Goal: Information Seeking & Learning: Learn about a topic

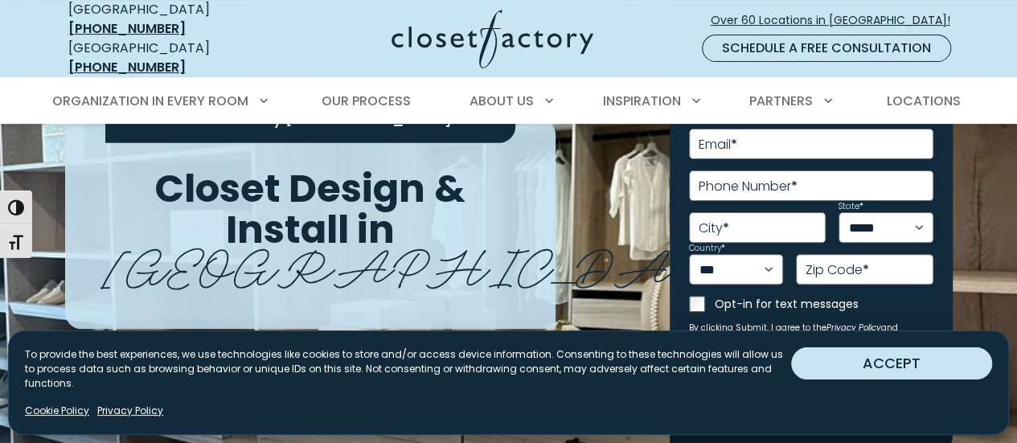
click at [902, 379] on button "ACCEPT" at bounding box center [891, 363] width 201 height 32
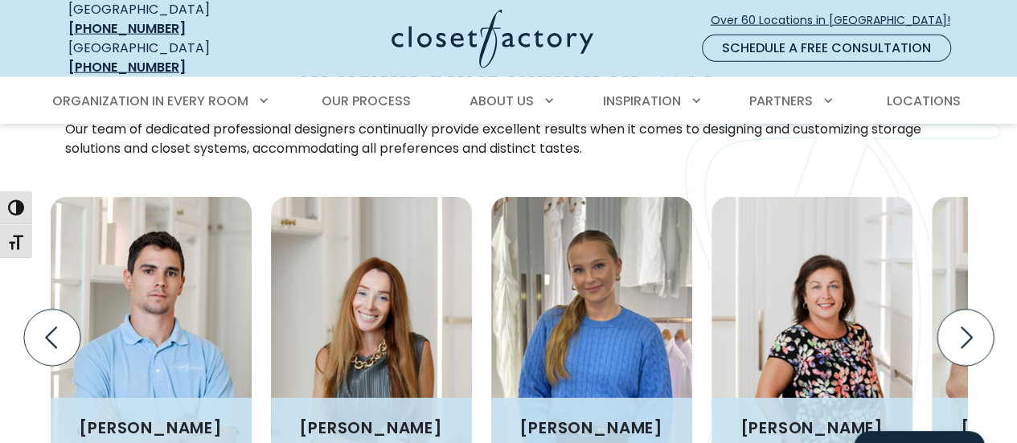
scroll to position [2171, 0]
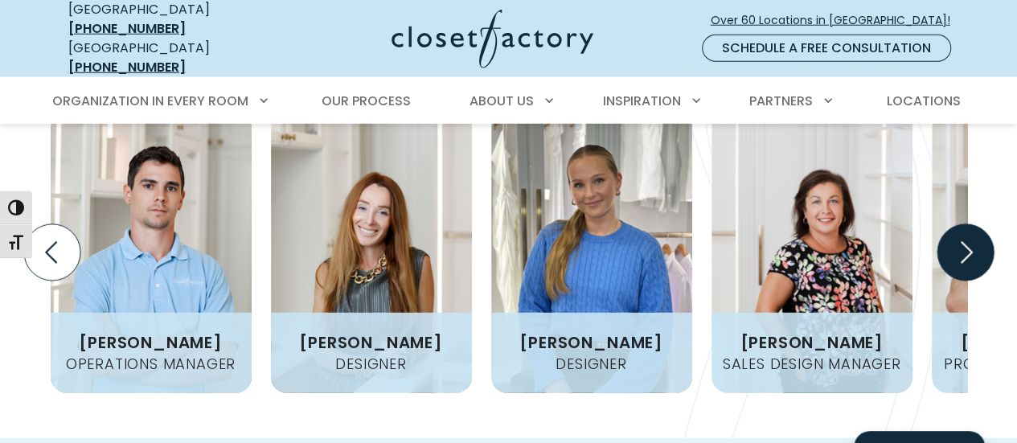
click at [959, 224] on icon "Next slide" at bounding box center [965, 252] width 56 height 56
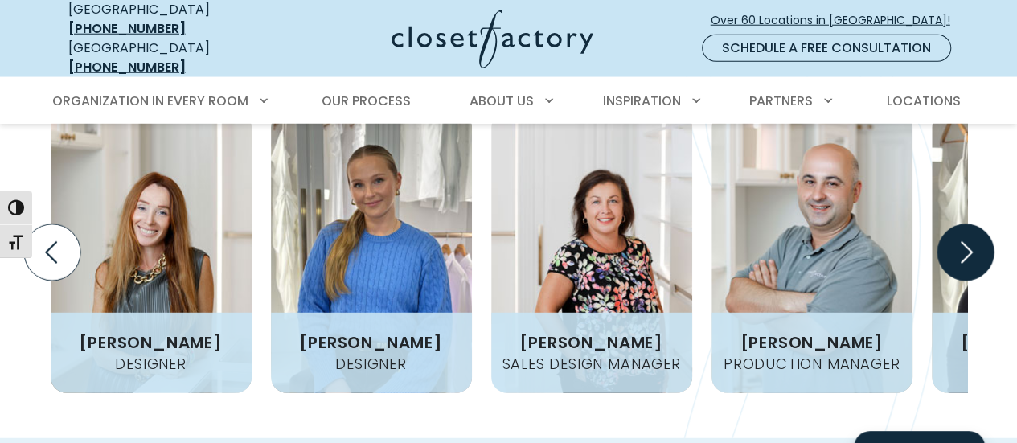
click at [959, 224] on icon "Next slide" at bounding box center [965, 252] width 56 height 56
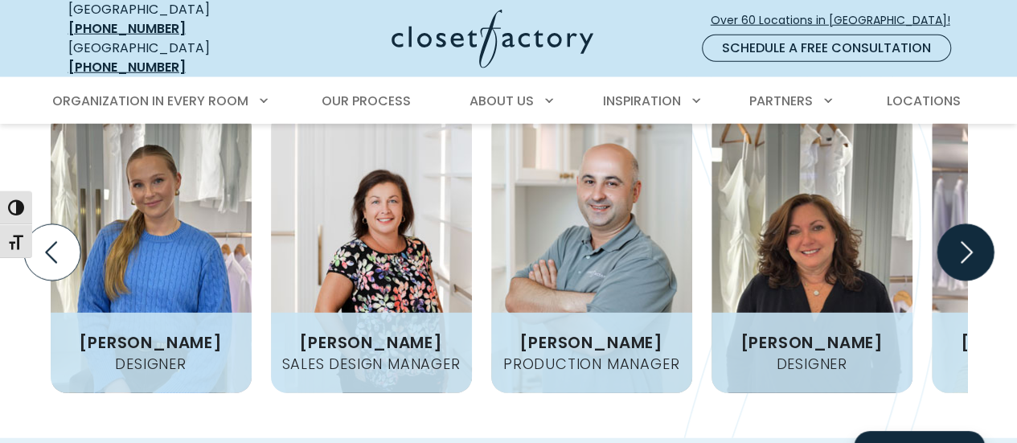
click at [959, 224] on icon "Next slide" at bounding box center [965, 252] width 56 height 56
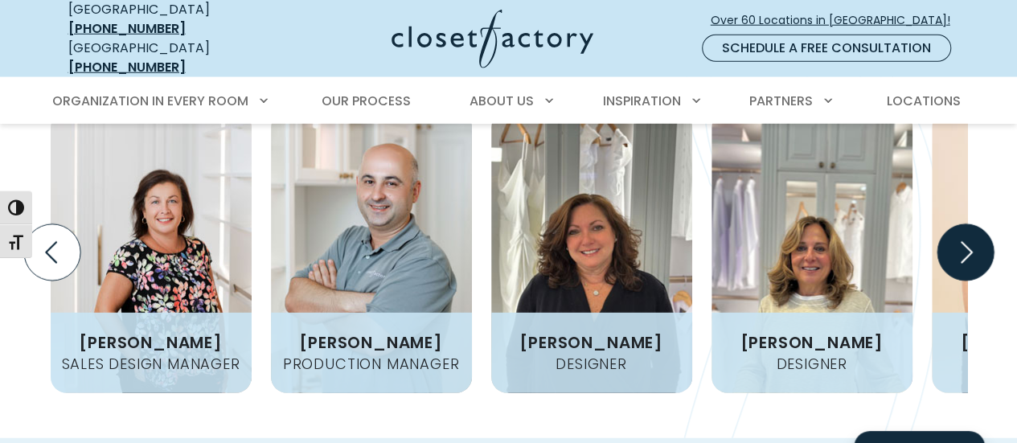
click at [959, 224] on icon "Next slide" at bounding box center [965, 252] width 56 height 56
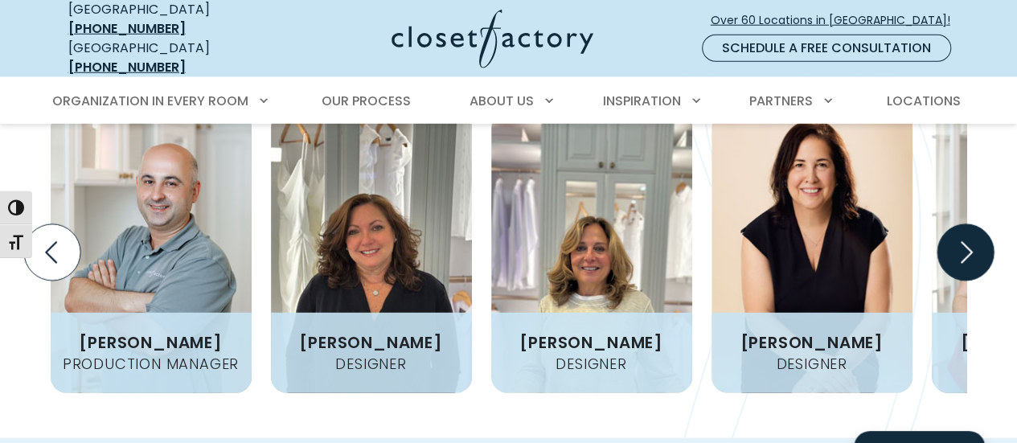
click at [959, 224] on icon "Next slide" at bounding box center [965, 252] width 56 height 56
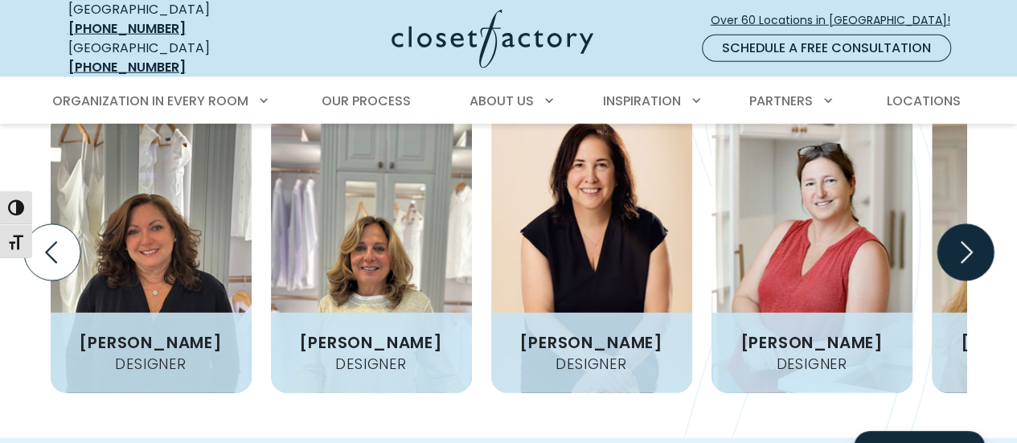
click at [959, 224] on icon "Next slide" at bounding box center [965, 252] width 56 height 56
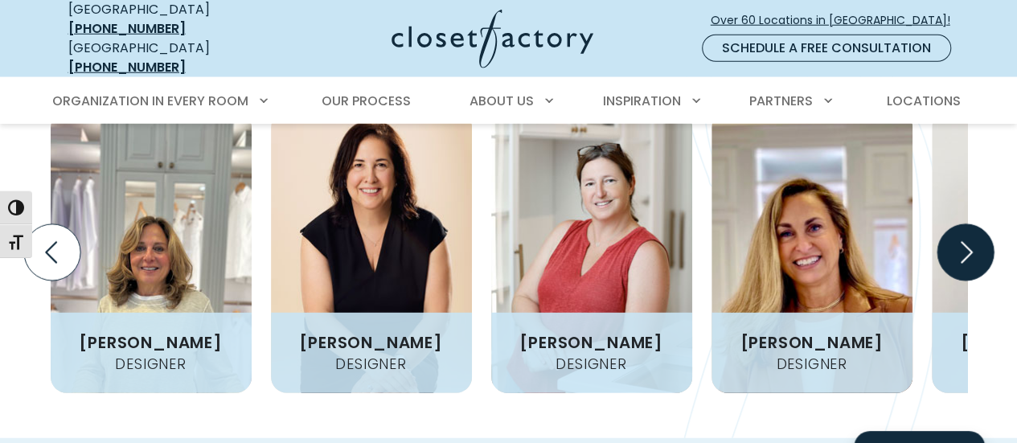
click at [959, 224] on icon "Next slide" at bounding box center [965, 252] width 56 height 56
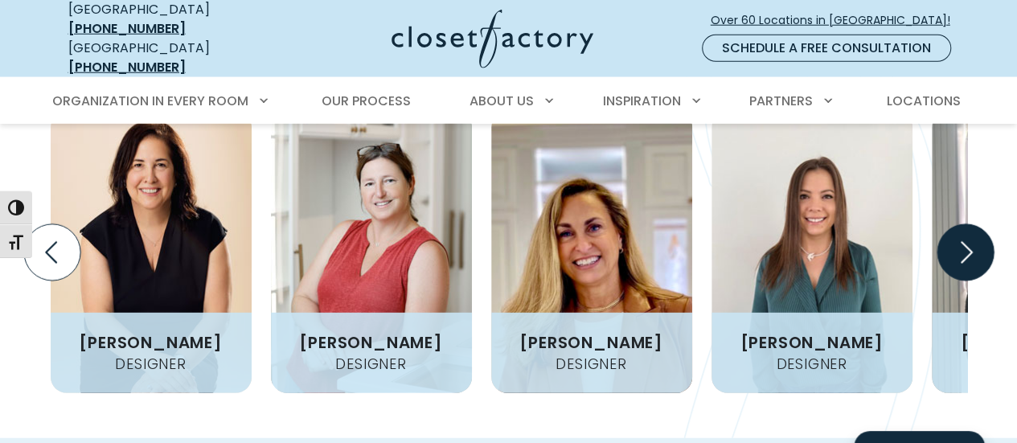
click at [959, 224] on icon "Next slide" at bounding box center [965, 252] width 56 height 56
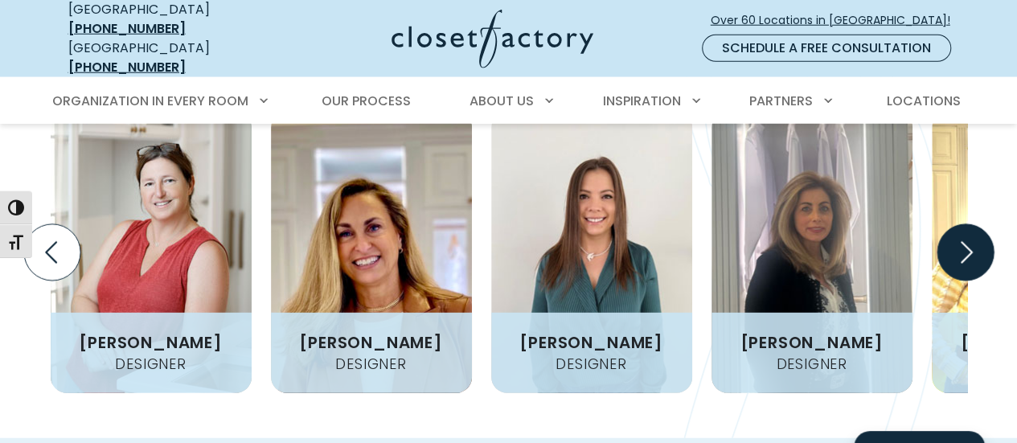
click at [959, 224] on icon "Next slide" at bounding box center [965, 252] width 56 height 56
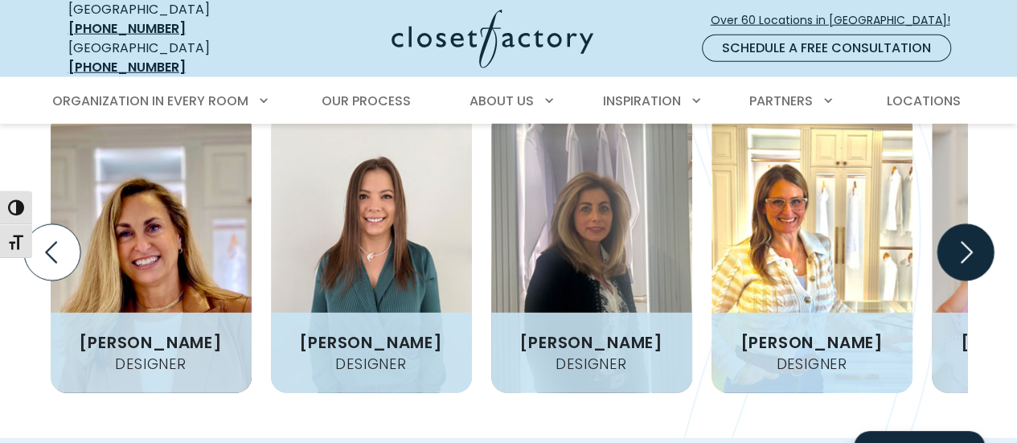
click at [959, 224] on icon "Next slide" at bounding box center [965, 252] width 56 height 56
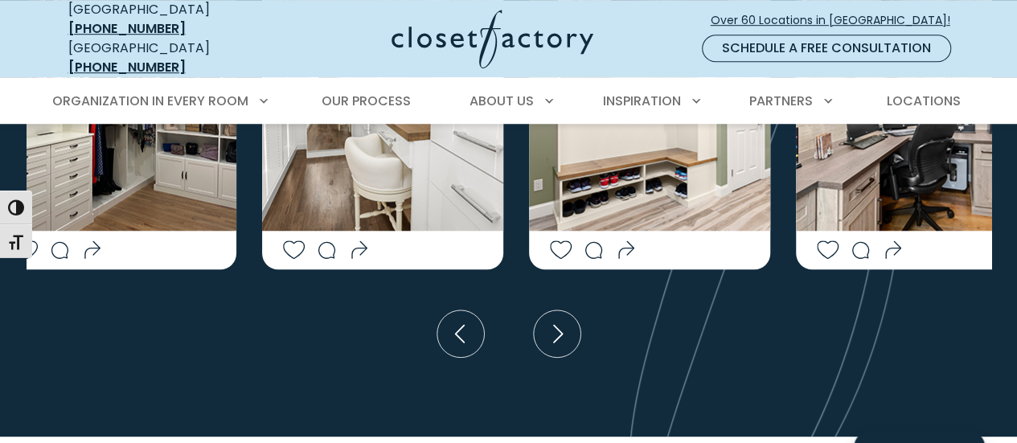
scroll to position [3217, 0]
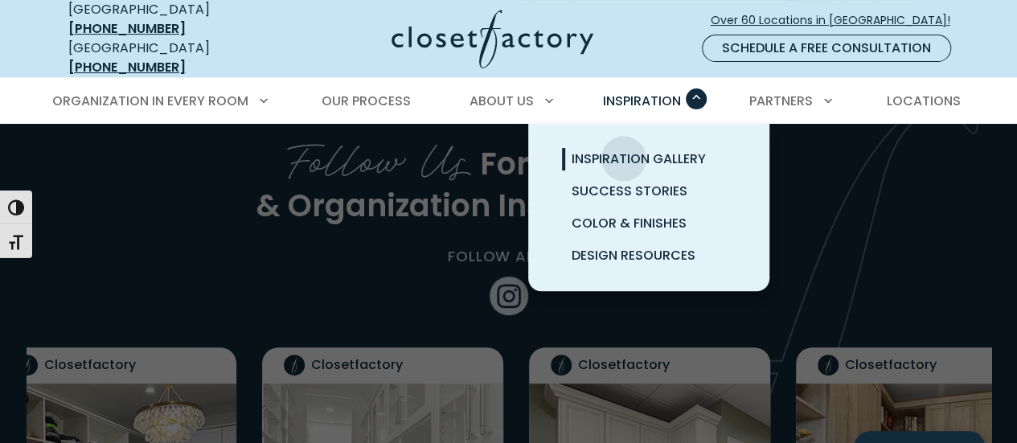
click at [623, 150] on span "Inspiration Gallery" at bounding box center [639, 159] width 134 height 18
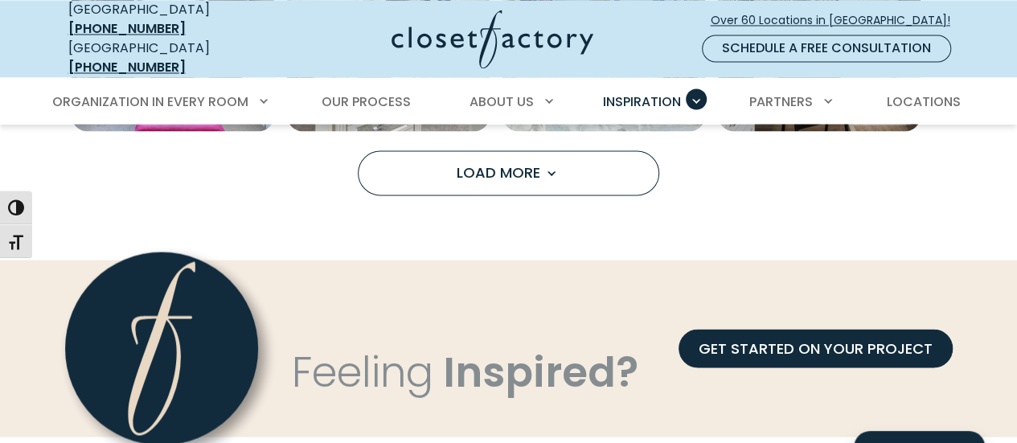
scroll to position [1448, 0]
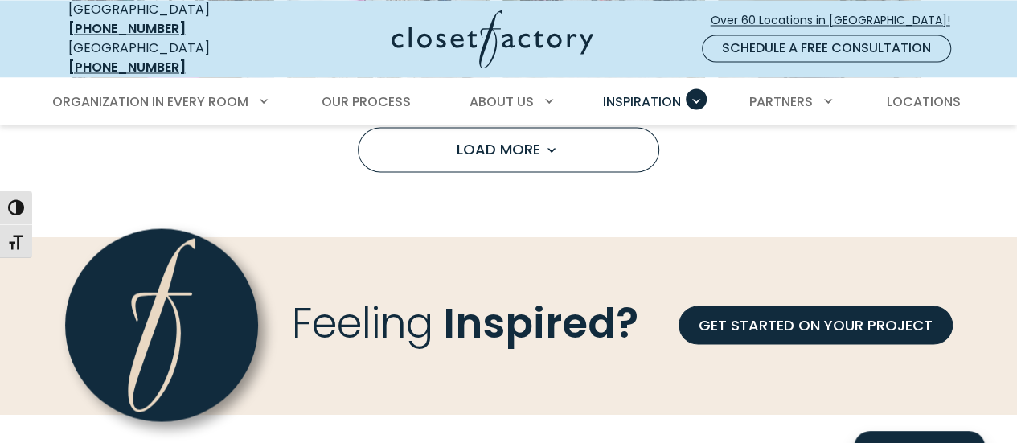
click at [578, 157] on button "Load More" at bounding box center [509, 149] width 302 height 45
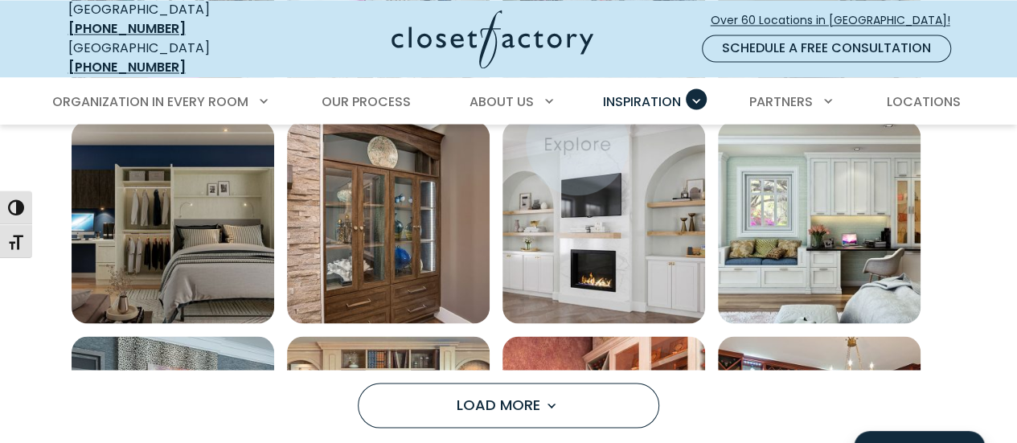
click at [577, 144] on img "Open inspiration gallery to preview enlarged image" at bounding box center [604, 222] width 203 height 203
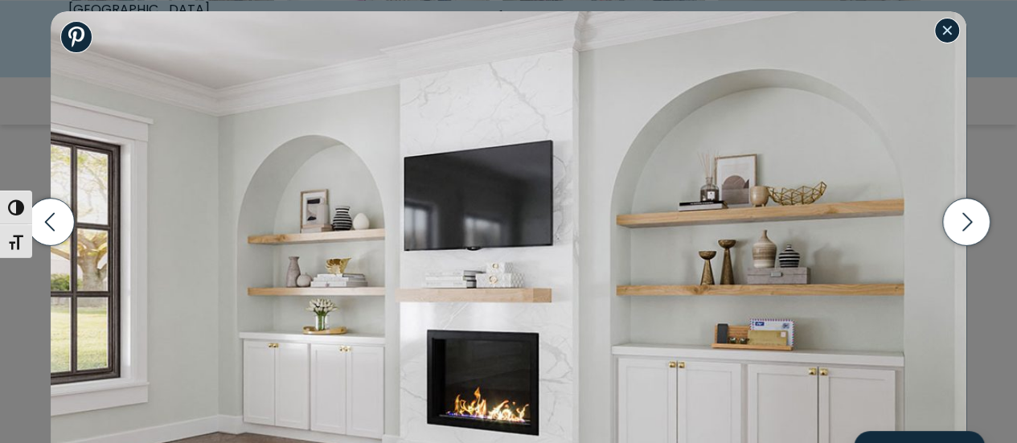
click at [955, 30] on button "Close modal" at bounding box center [947, 31] width 26 height 26
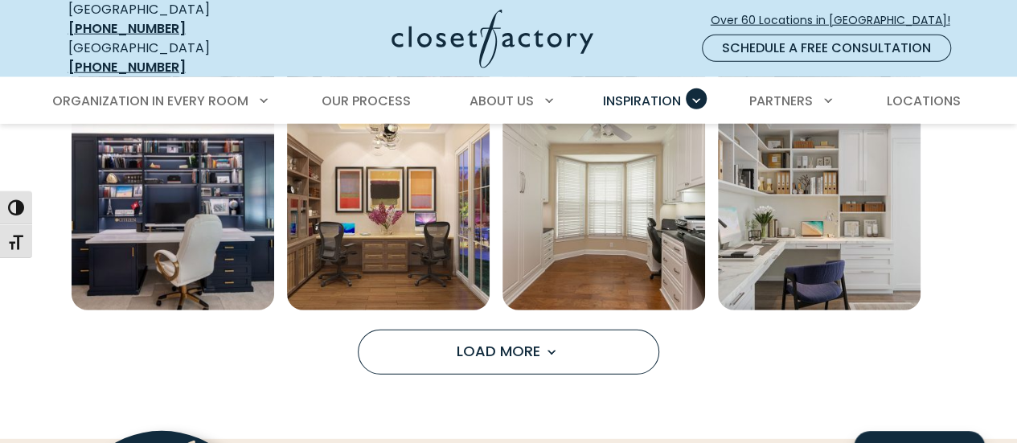
scroll to position [2171, 0]
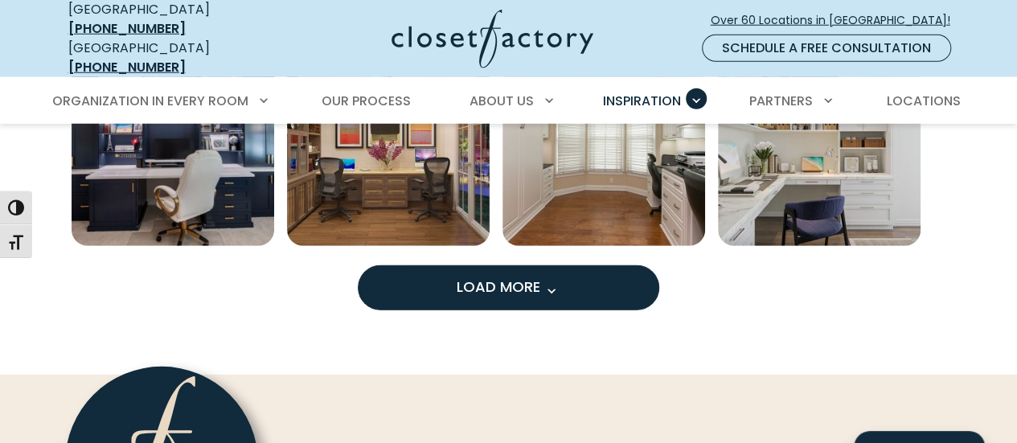
click at [506, 279] on span "Load More" at bounding box center [509, 287] width 105 height 20
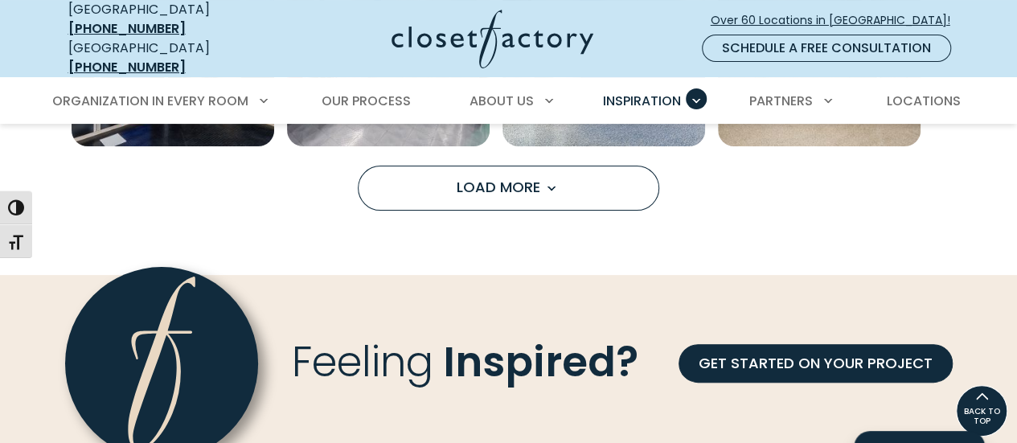
scroll to position [3056, 0]
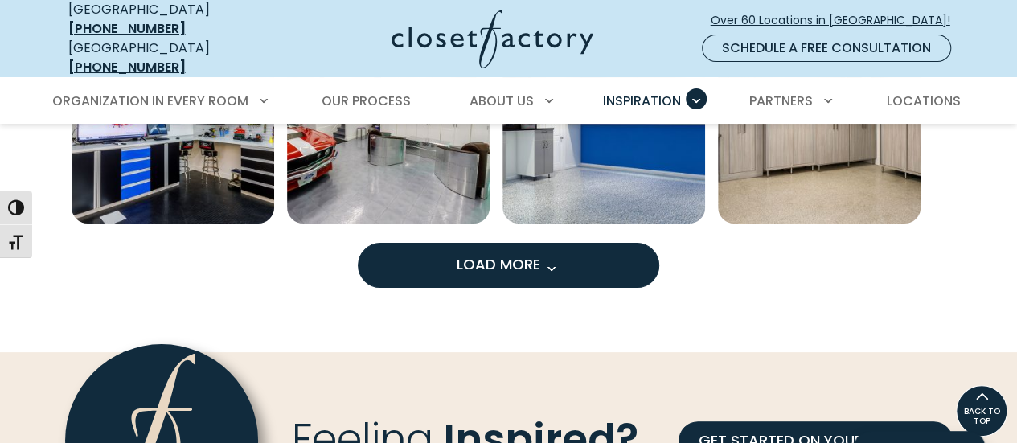
click at [486, 258] on span "Load More" at bounding box center [509, 264] width 105 height 20
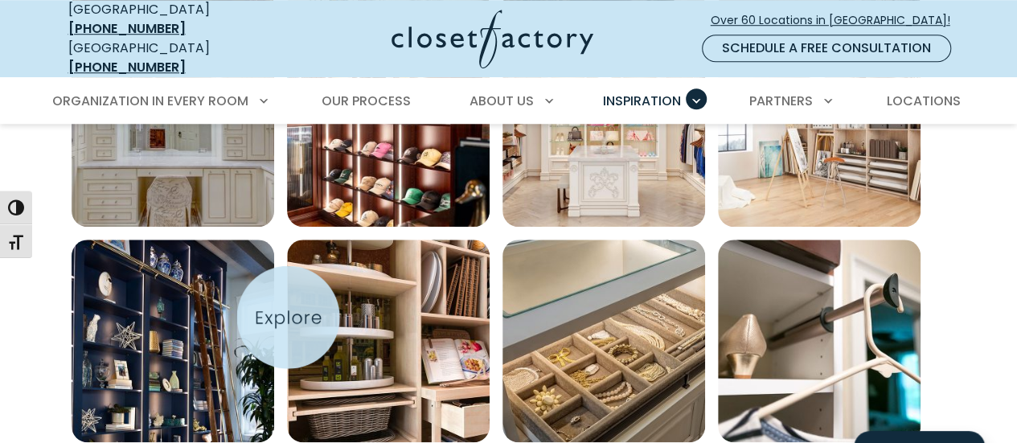
scroll to position [3941, 0]
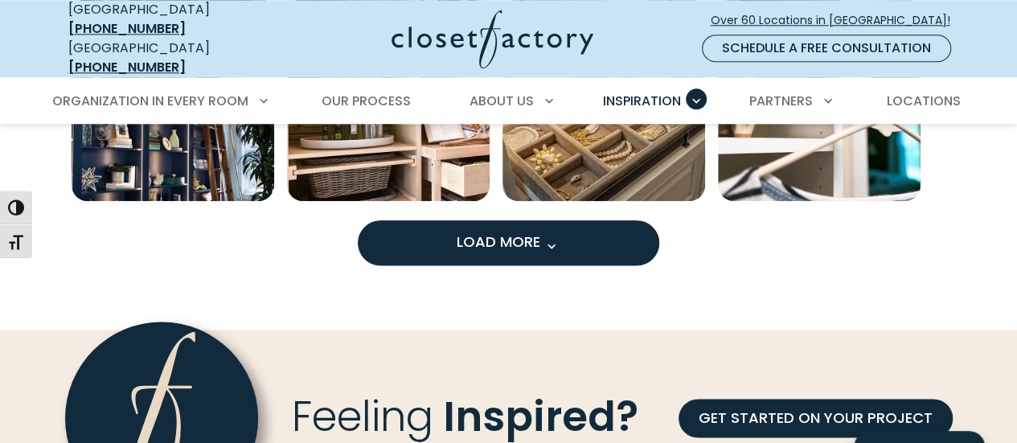
click at [489, 232] on span "Load More" at bounding box center [509, 242] width 105 height 20
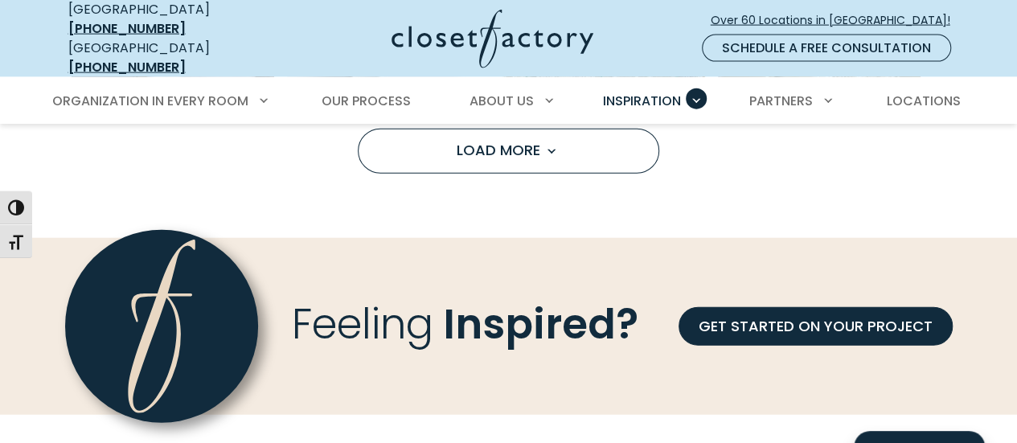
scroll to position [4745, 0]
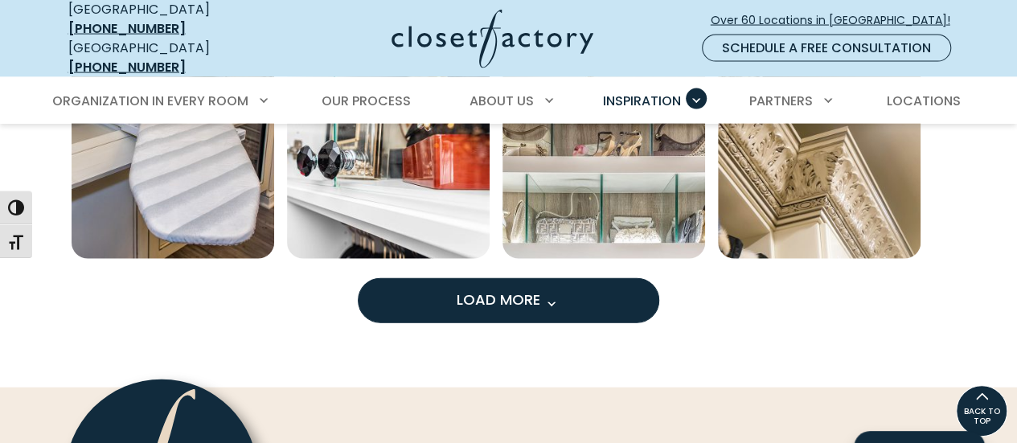
click at [525, 294] on span "Load More" at bounding box center [509, 300] width 105 height 20
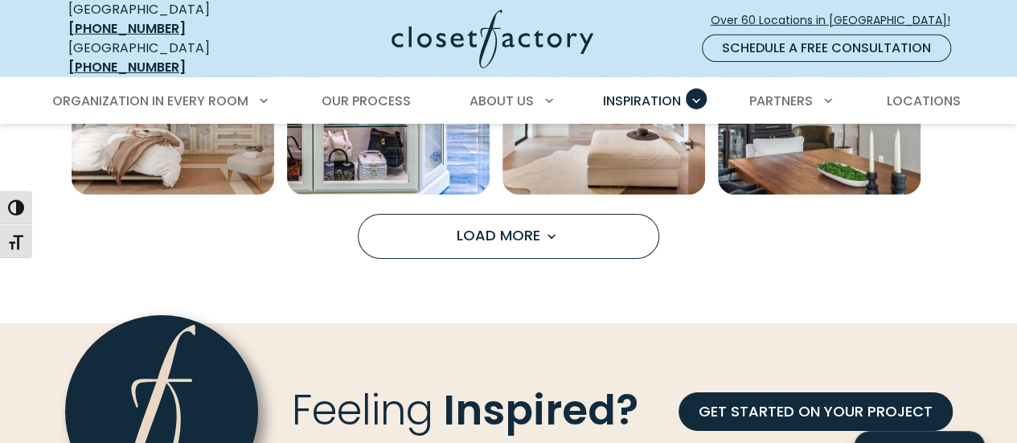
scroll to position [5549, 0]
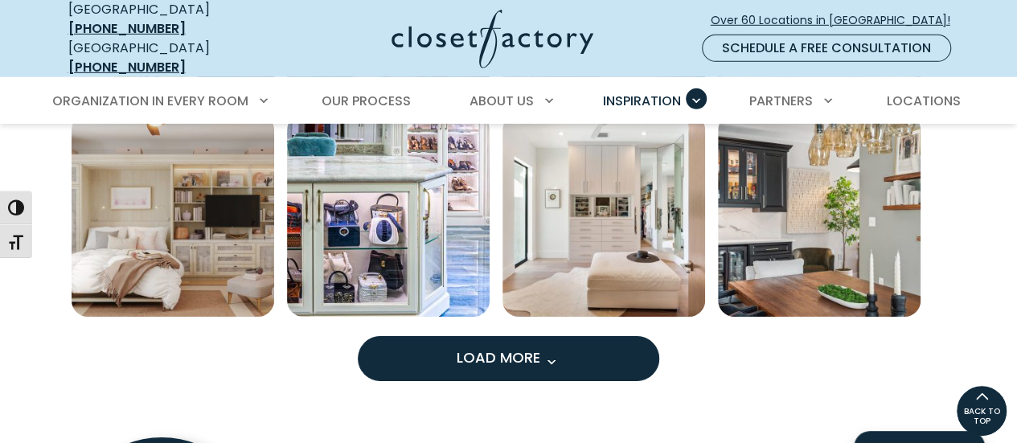
click at [515, 353] on button "Load More" at bounding box center [509, 358] width 302 height 45
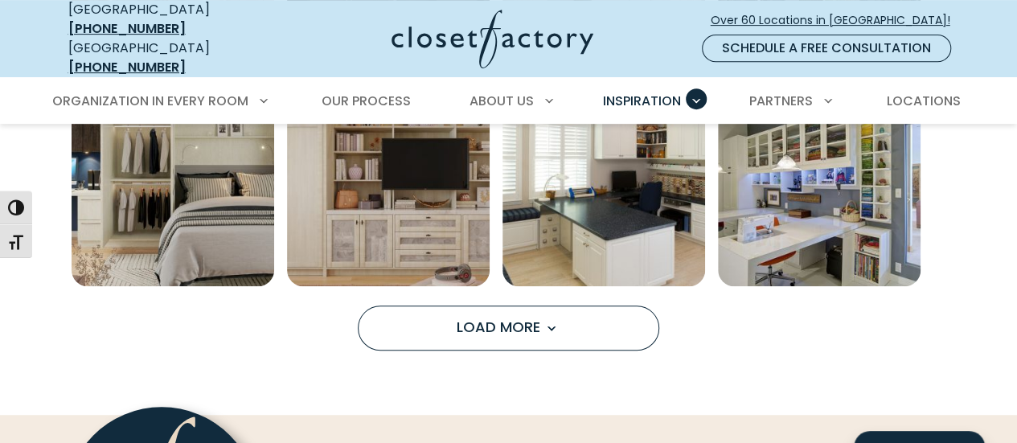
scroll to position [6514, 0]
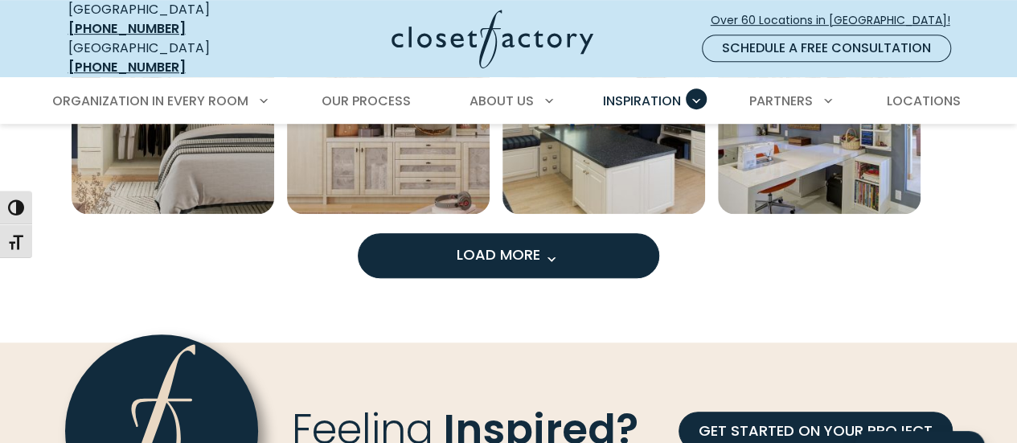
click at [439, 250] on button "Load More" at bounding box center [509, 255] width 302 height 45
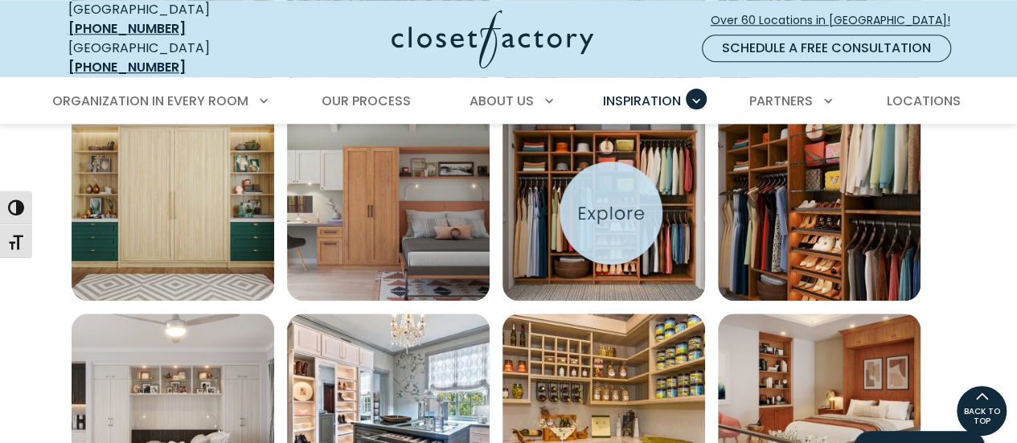
scroll to position [6836, 0]
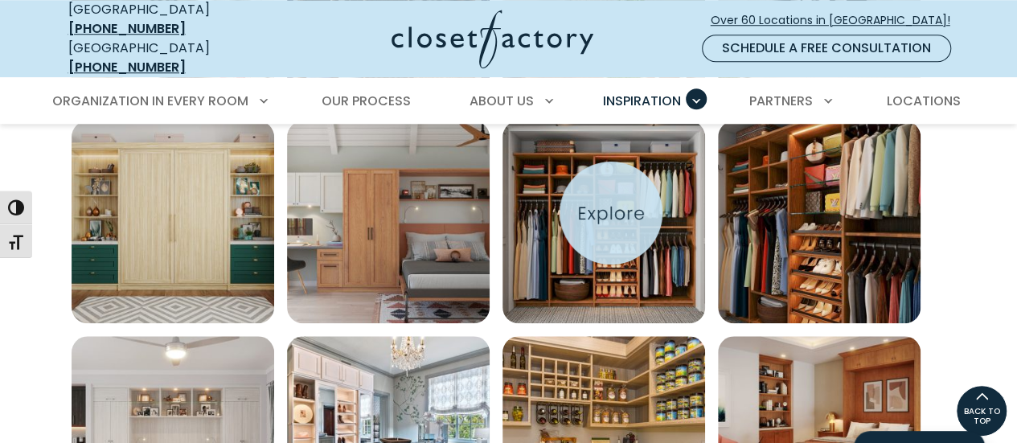
click at [611, 213] on img "Open inspiration gallery to preview enlarged image" at bounding box center [604, 222] width 203 height 203
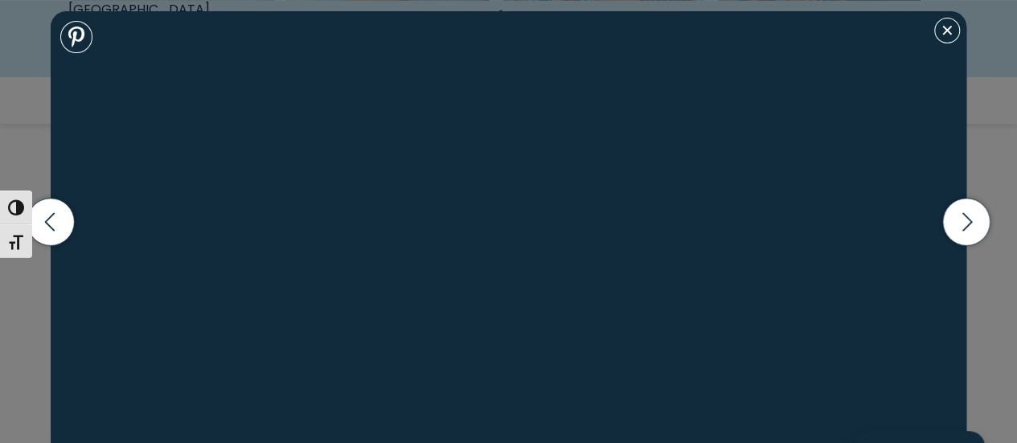
scroll to position [7157, 0]
click at [946, 39] on button "Close modal" at bounding box center [947, 31] width 26 height 26
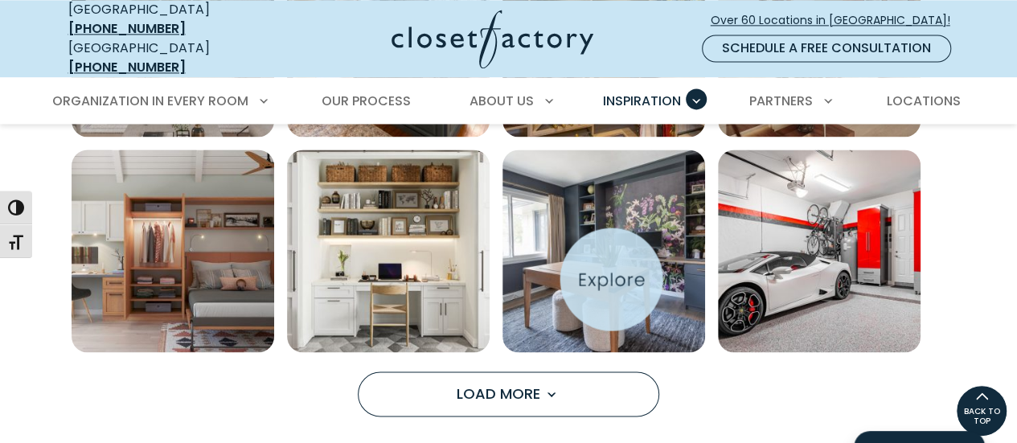
scroll to position [7238, 0]
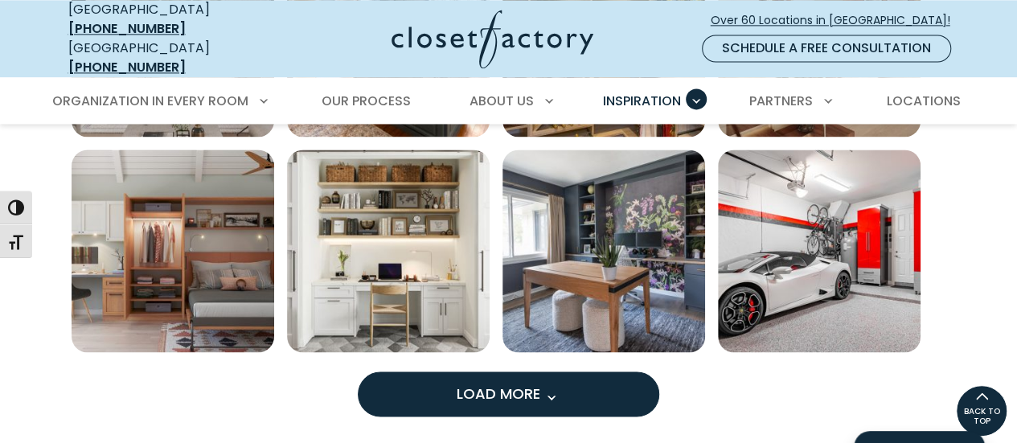
click at [507, 383] on span "Load More" at bounding box center [509, 393] width 105 height 20
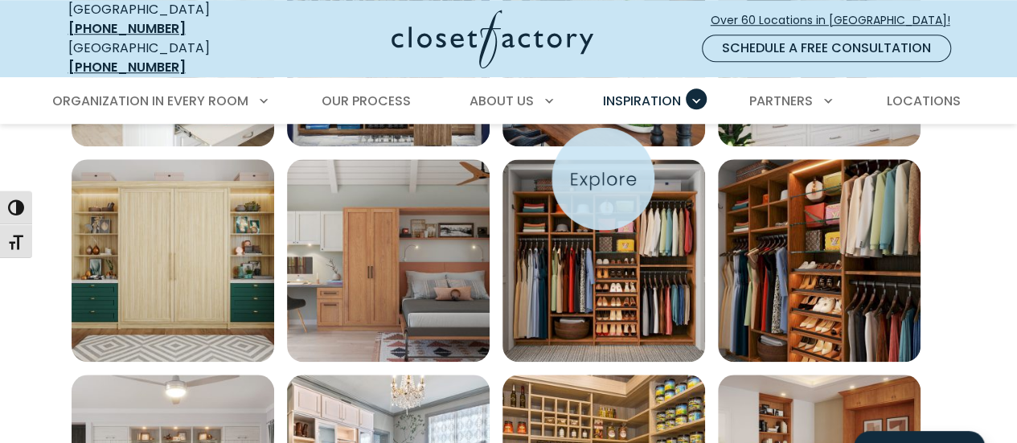
scroll to position [6836, 0]
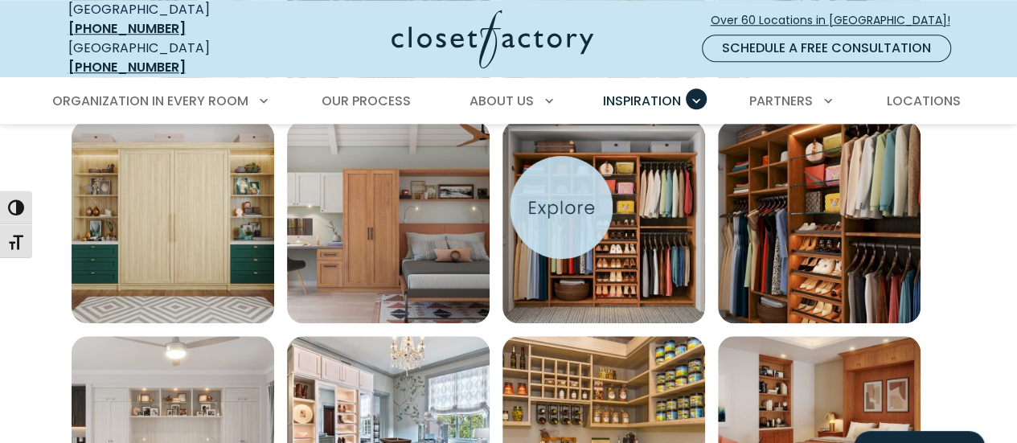
click at [561, 207] on img "Open inspiration gallery to preview enlarged image" at bounding box center [604, 222] width 203 height 203
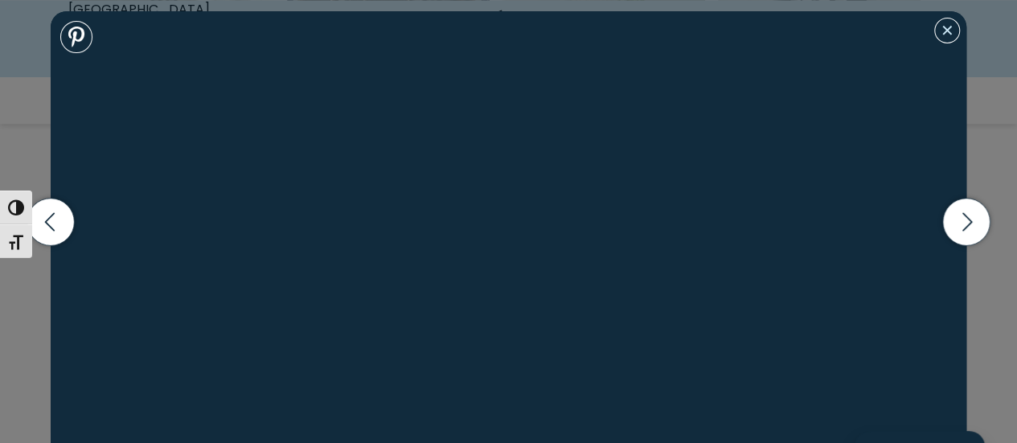
click at [940, 32] on button "Close modal" at bounding box center [947, 31] width 26 height 26
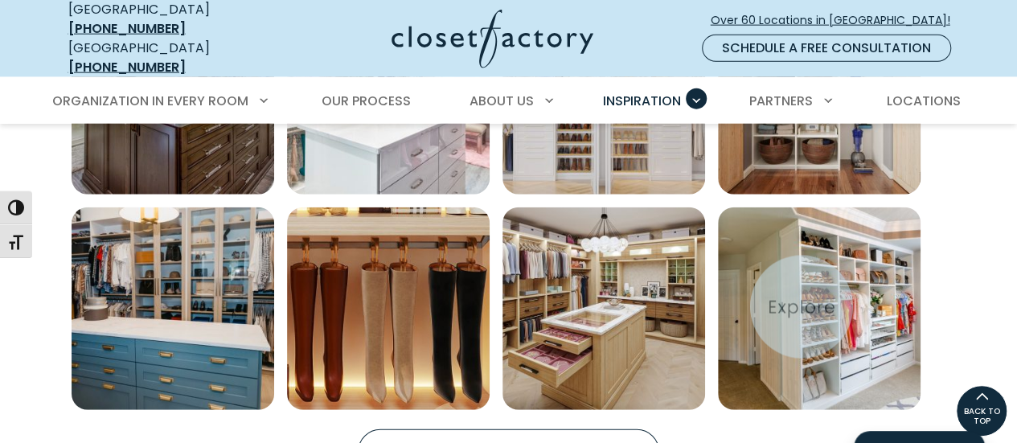
scroll to position [8042, 0]
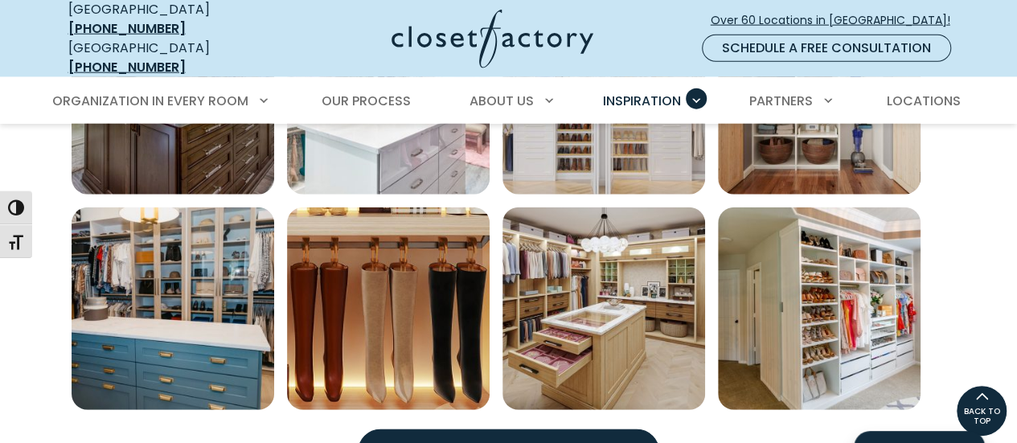
click at [471, 441] on span "Load More" at bounding box center [509, 451] width 105 height 20
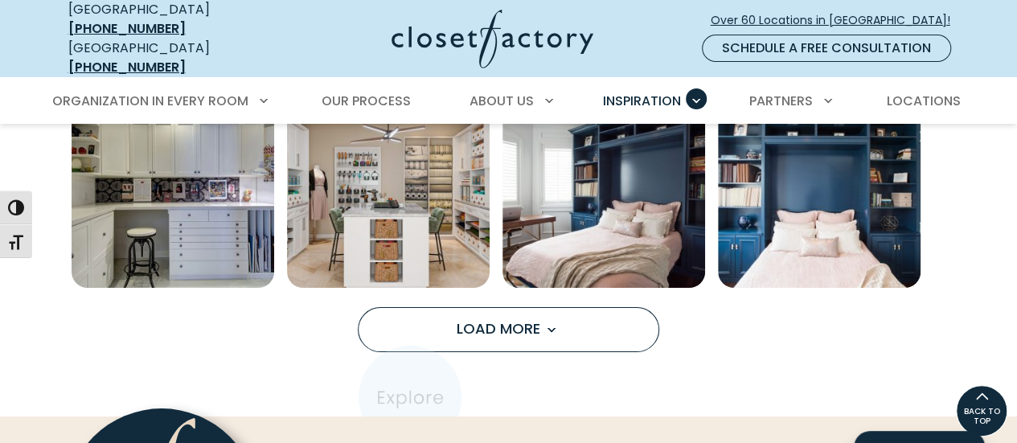
scroll to position [9087, 0]
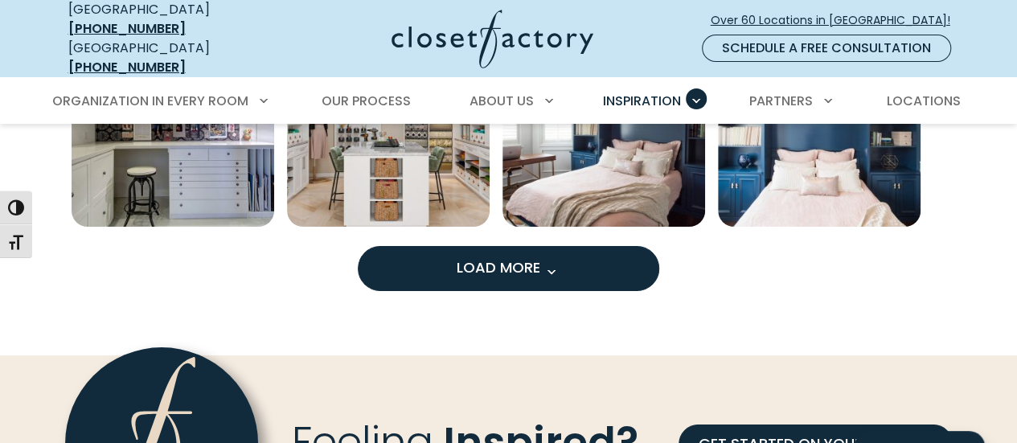
click at [470, 257] on span "Load More" at bounding box center [509, 267] width 105 height 20
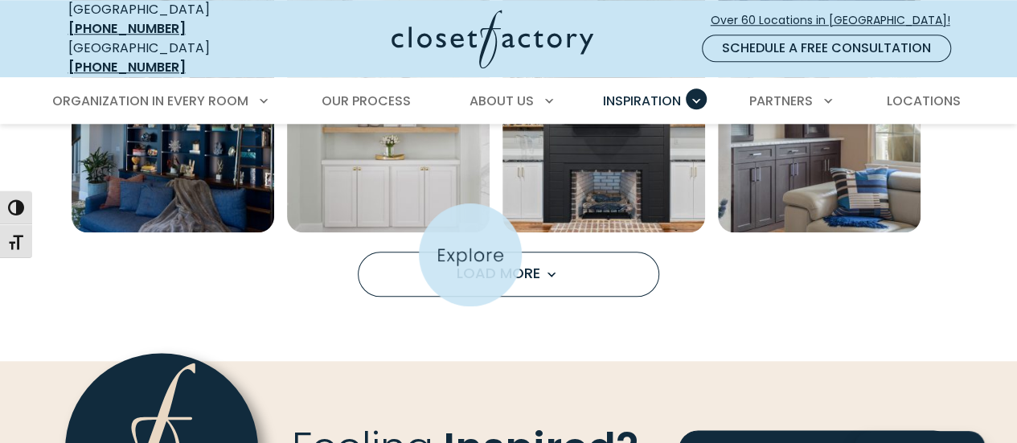
scroll to position [9972, 0]
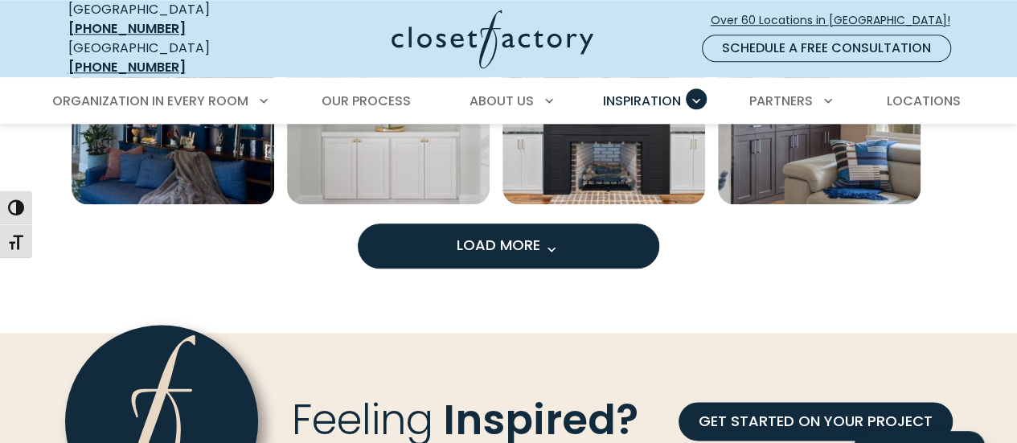
click at [610, 241] on button "Load More" at bounding box center [509, 246] width 302 height 45
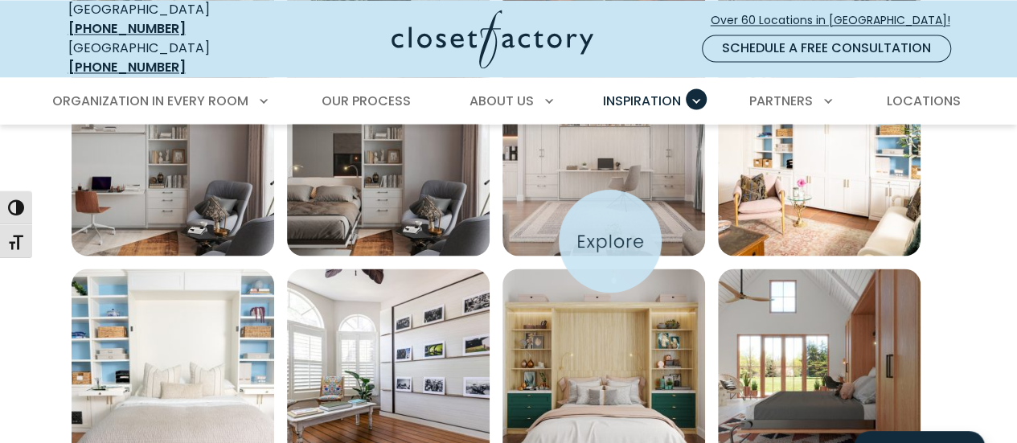
scroll to position [10696, 0]
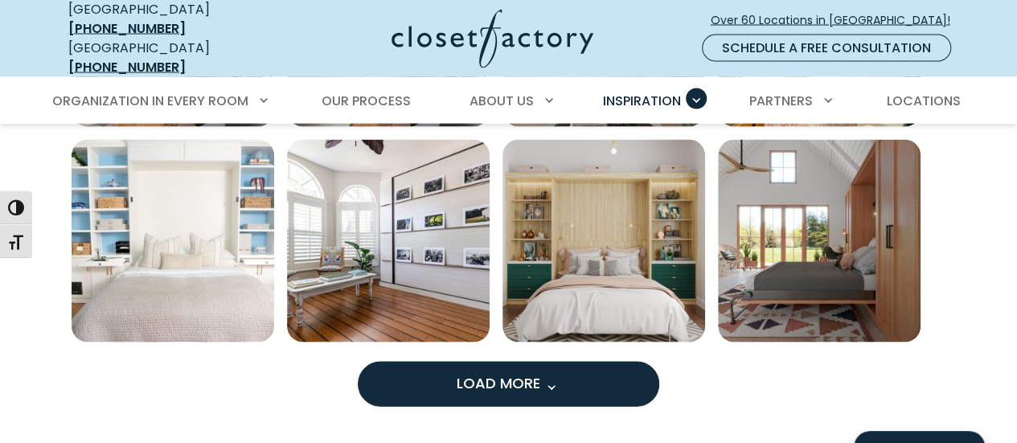
click at [457, 378] on span "Load More" at bounding box center [509, 383] width 105 height 20
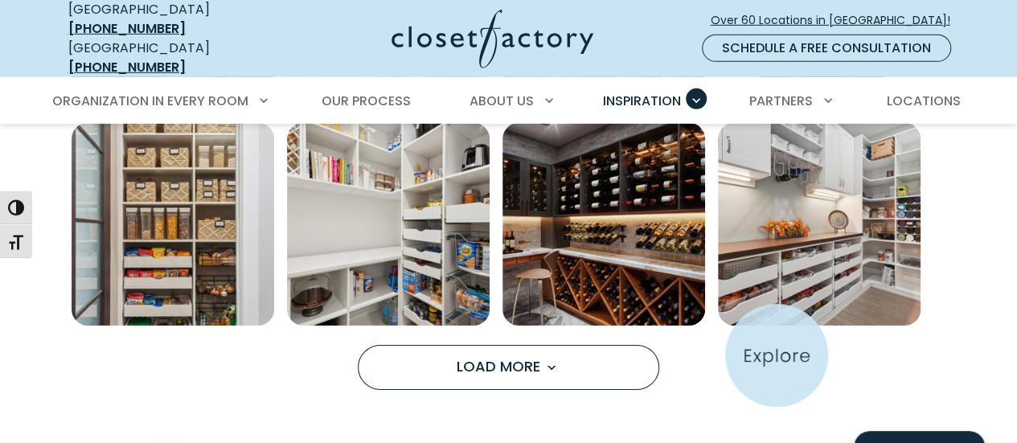
scroll to position [11661, 0]
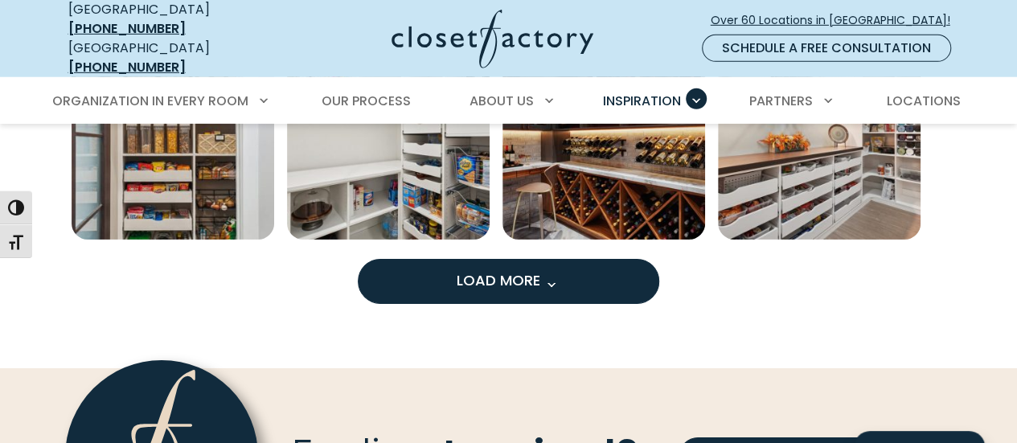
click at [570, 268] on button "Load More" at bounding box center [509, 281] width 302 height 45
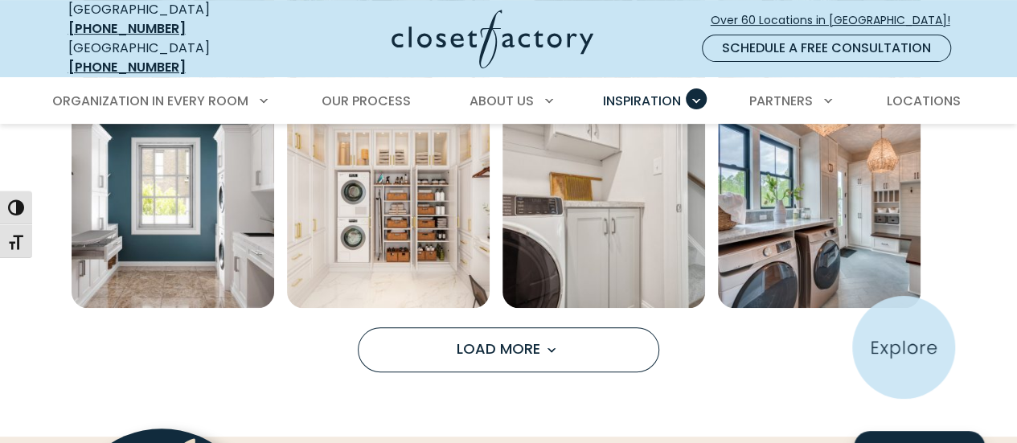
scroll to position [12465, 0]
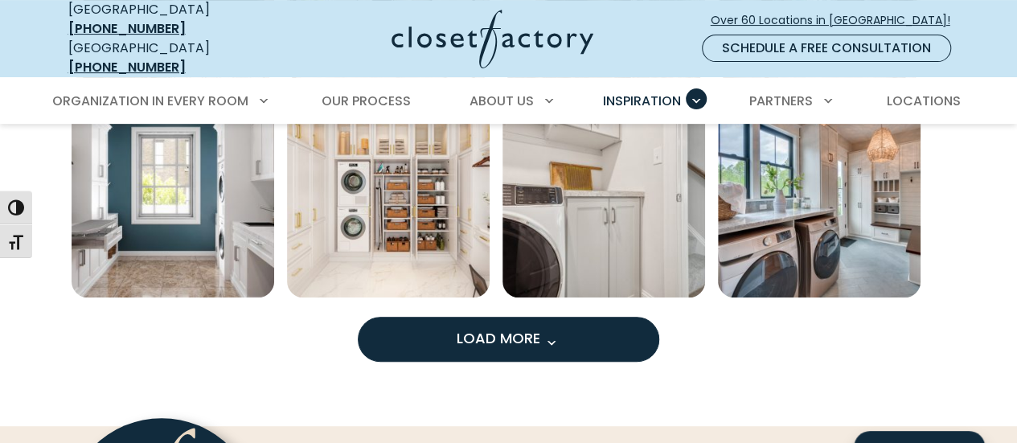
click at [605, 331] on button "Load More" at bounding box center [509, 339] width 302 height 45
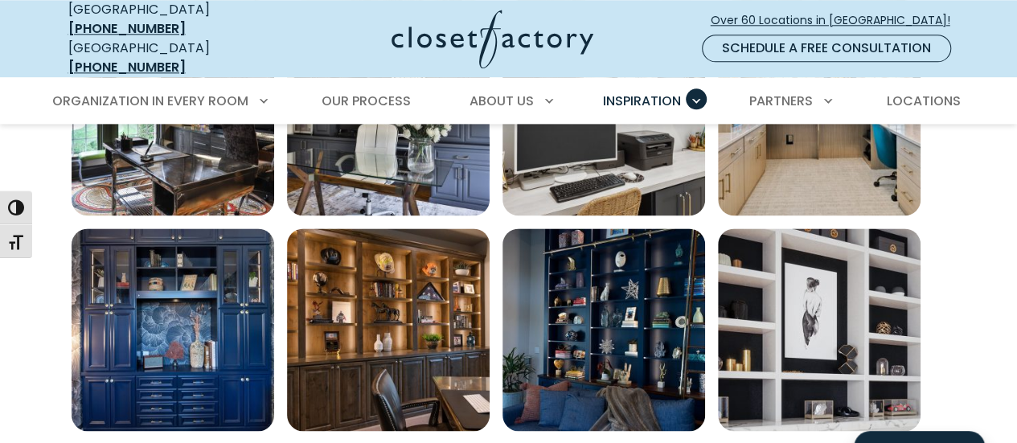
scroll to position [13108, 0]
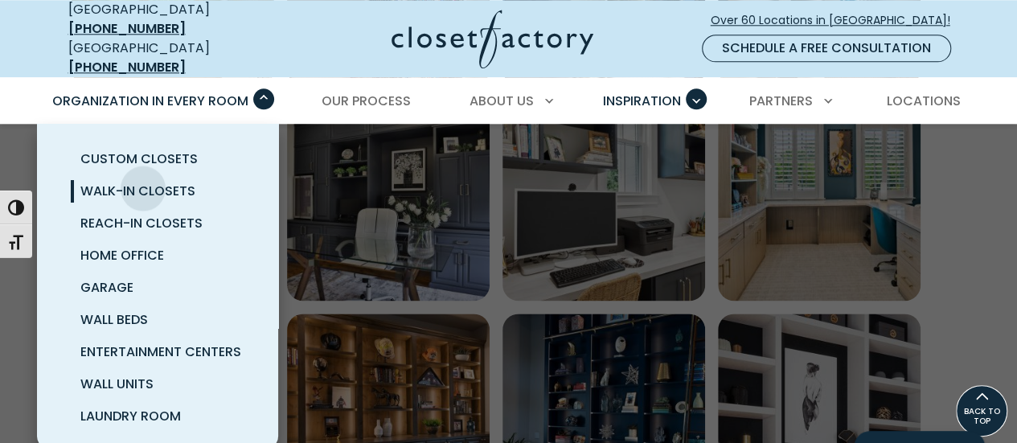
click at [143, 182] on span "Walk-In Closets" at bounding box center [137, 191] width 115 height 18
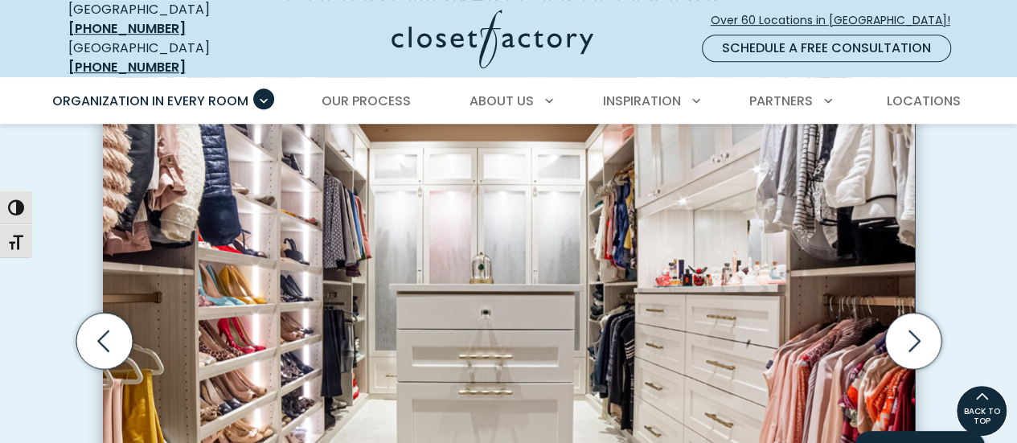
scroll to position [483, 0]
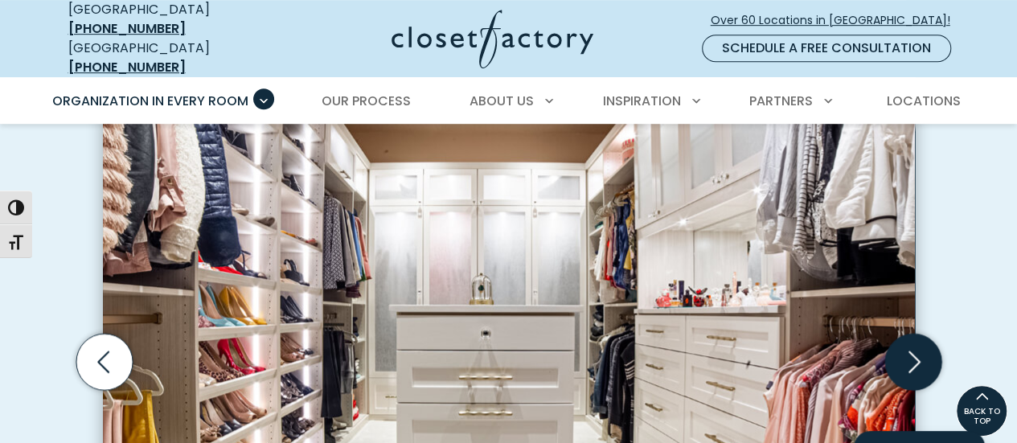
click at [906, 334] on icon "Next slide" at bounding box center [913, 362] width 56 height 56
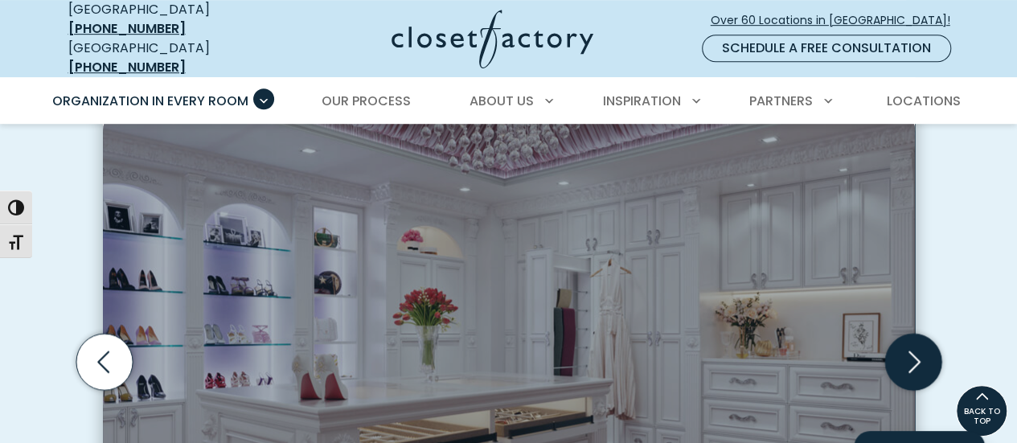
scroll to position [481, 0]
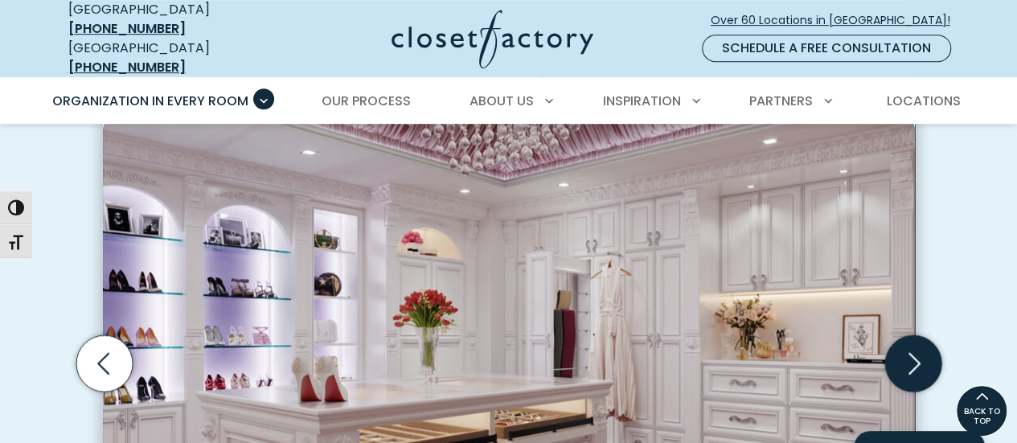
click at [906, 335] on icon "Next slide" at bounding box center [913, 363] width 56 height 56
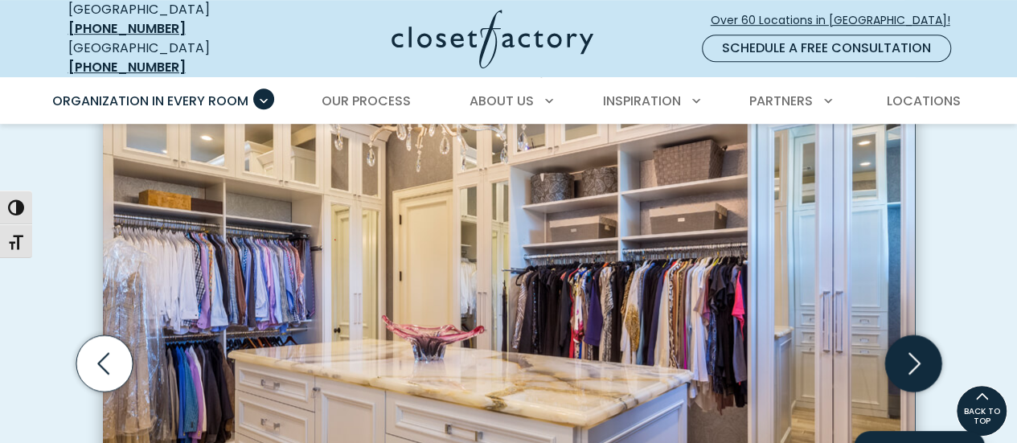
click at [906, 335] on icon "Next slide" at bounding box center [913, 363] width 56 height 56
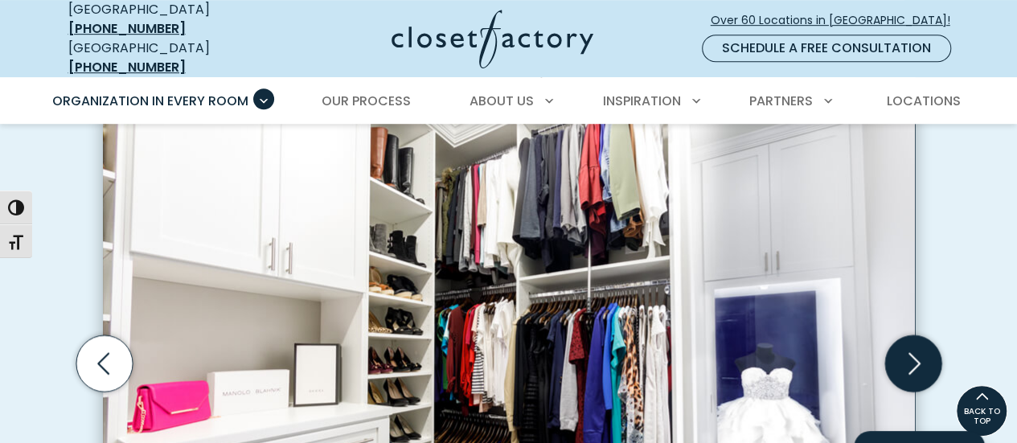
click at [906, 335] on icon "Next slide" at bounding box center [913, 363] width 56 height 56
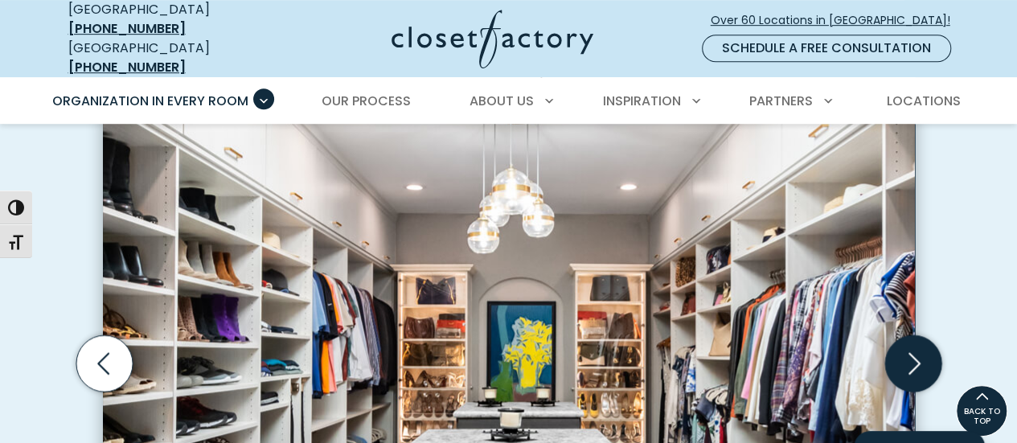
click at [906, 335] on icon "Next slide" at bounding box center [913, 363] width 56 height 56
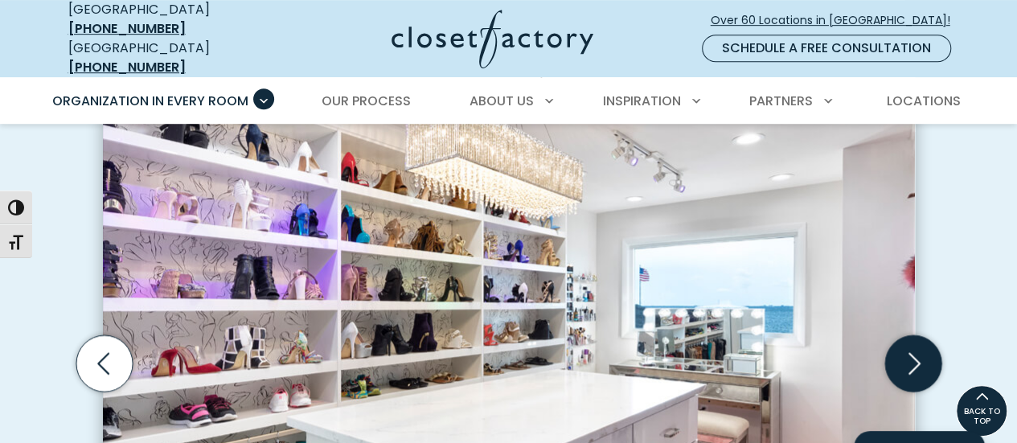
click at [906, 335] on icon "Next slide" at bounding box center [913, 363] width 56 height 56
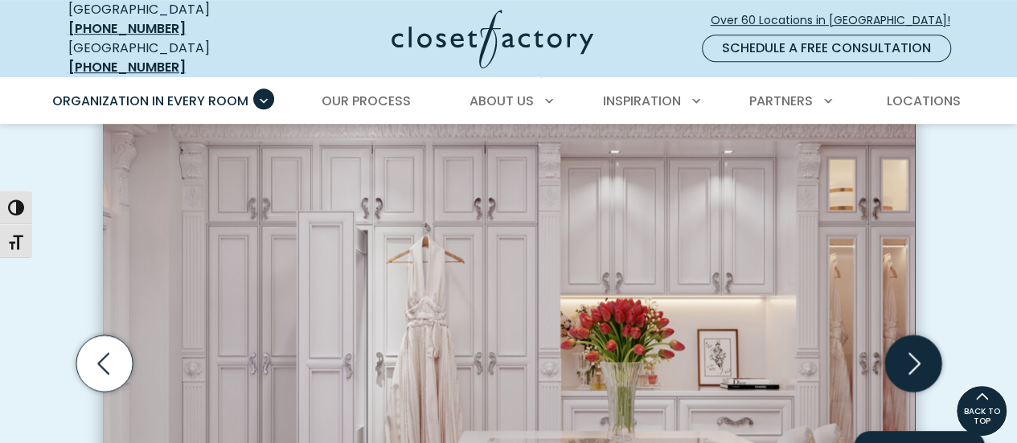
click at [906, 335] on icon "Next slide" at bounding box center [913, 363] width 56 height 56
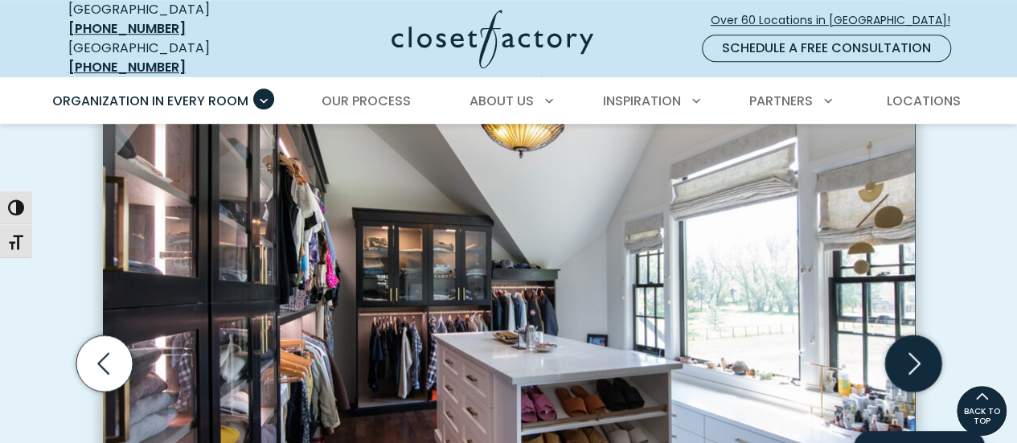
click at [906, 335] on icon "Next slide" at bounding box center [913, 363] width 56 height 56
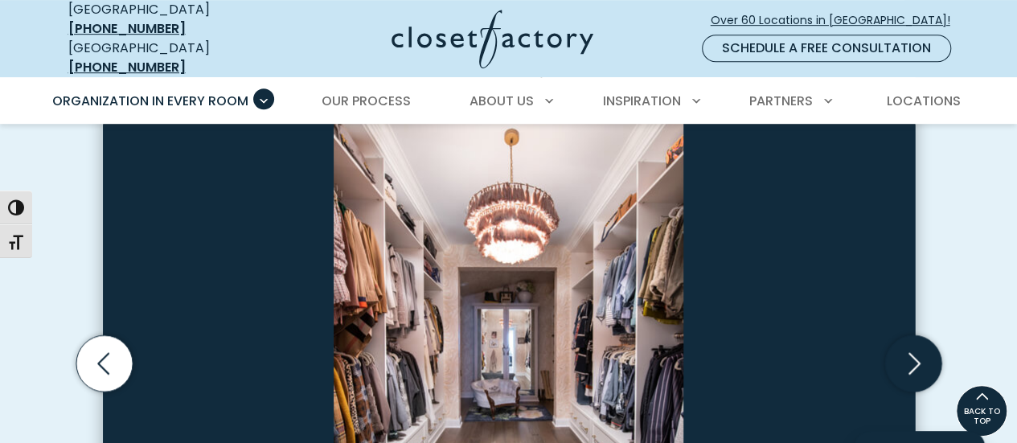
click at [906, 335] on icon "Next slide" at bounding box center [913, 363] width 56 height 56
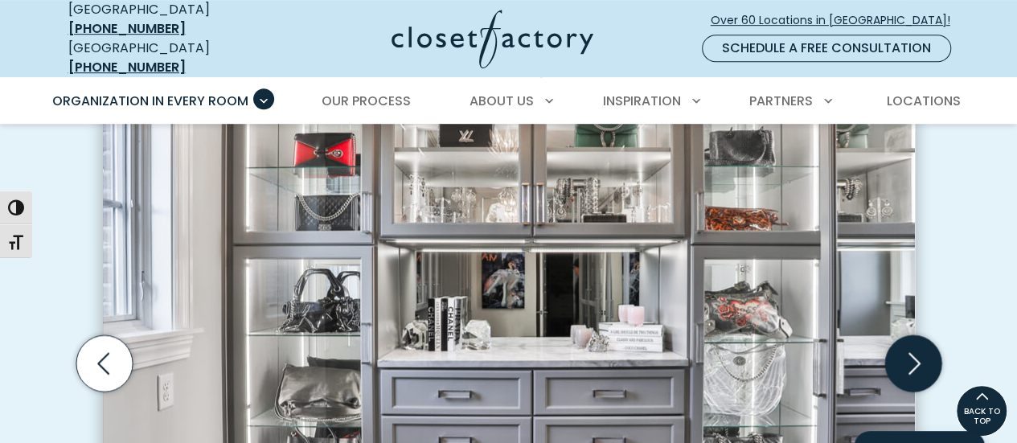
click at [906, 335] on icon "Next slide" at bounding box center [913, 363] width 56 height 56
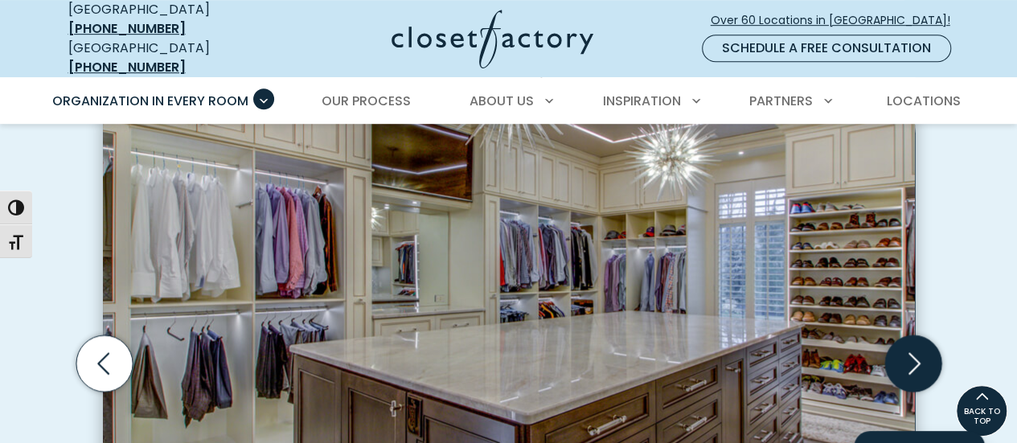
click at [906, 335] on icon "Next slide" at bounding box center [913, 363] width 56 height 56
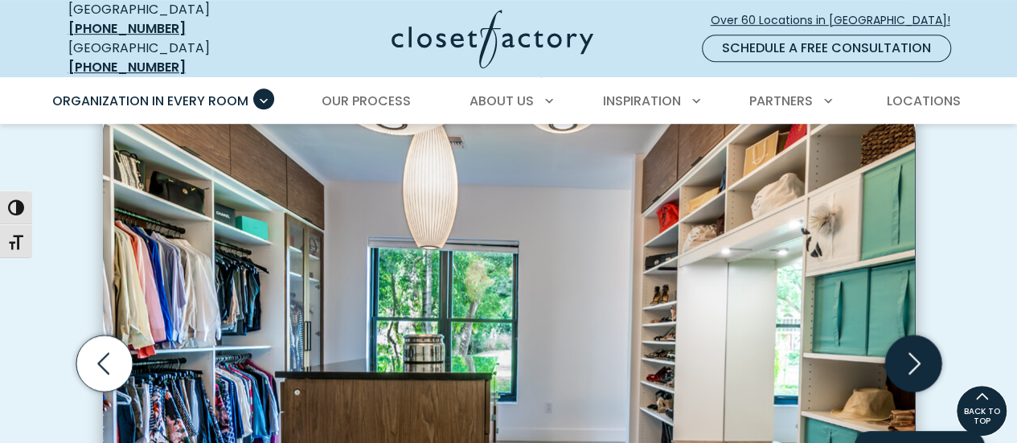
click at [906, 335] on icon "Next slide" at bounding box center [913, 363] width 56 height 56
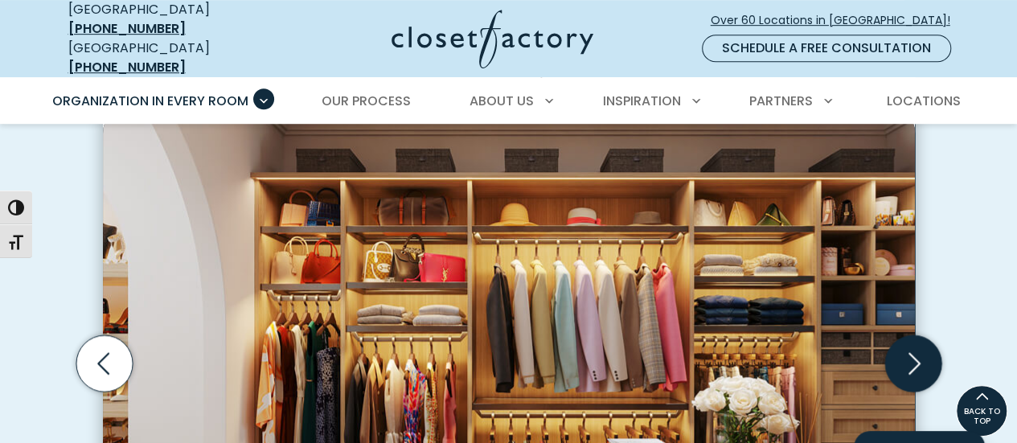
click at [906, 335] on icon "Next slide" at bounding box center [913, 363] width 56 height 56
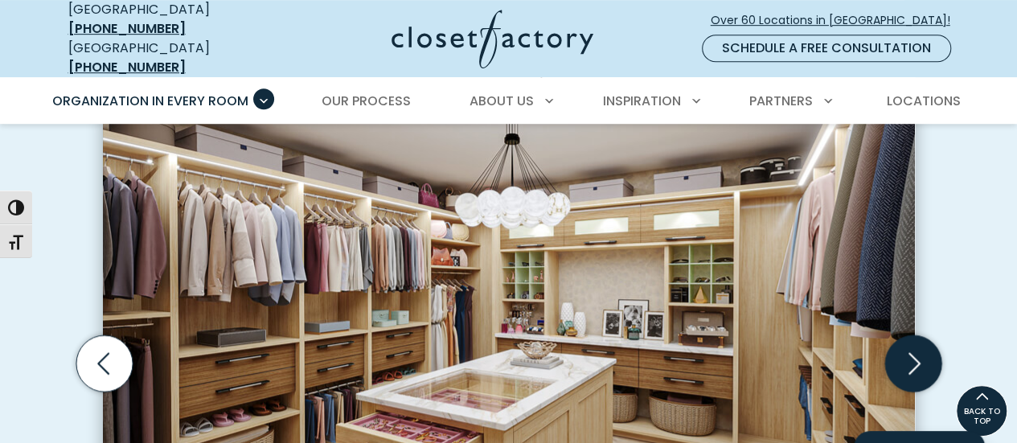
click at [906, 335] on icon "Next slide" at bounding box center [913, 363] width 56 height 56
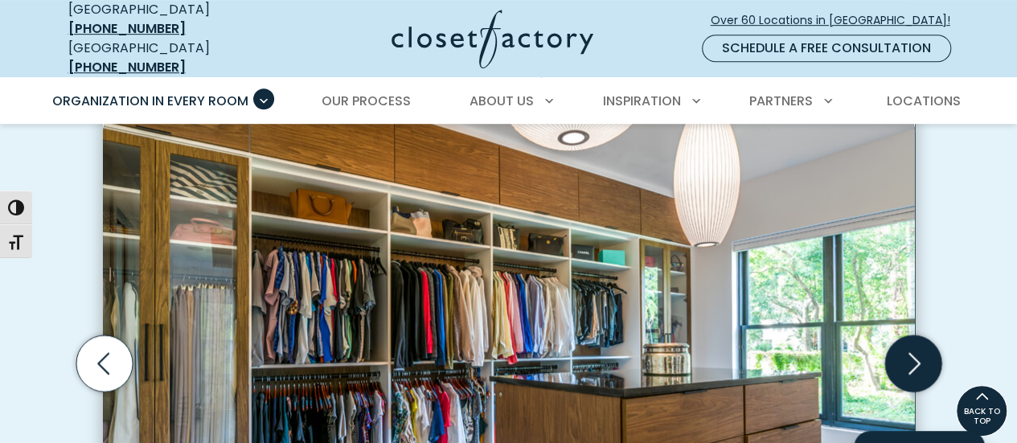
click at [904, 335] on icon "Next slide" at bounding box center [913, 363] width 56 height 56
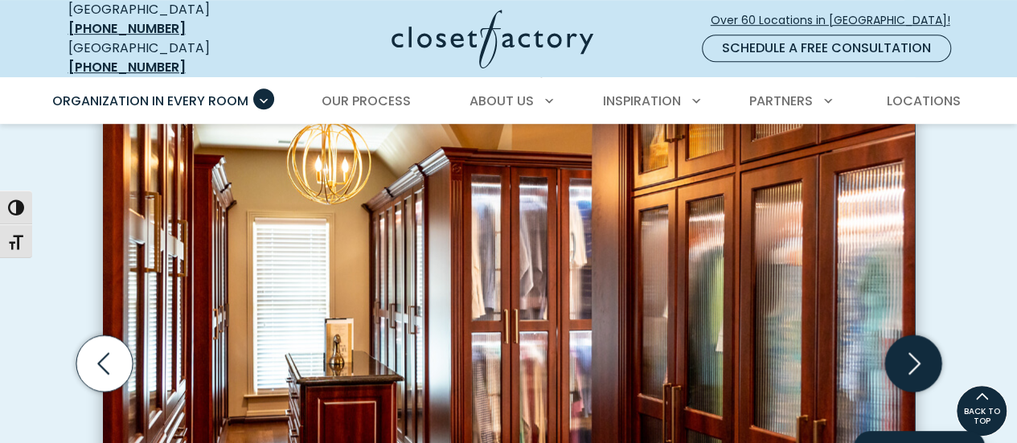
click at [904, 335] on icon "Next slide" at bounding box center [913, 363] width 56 height 56
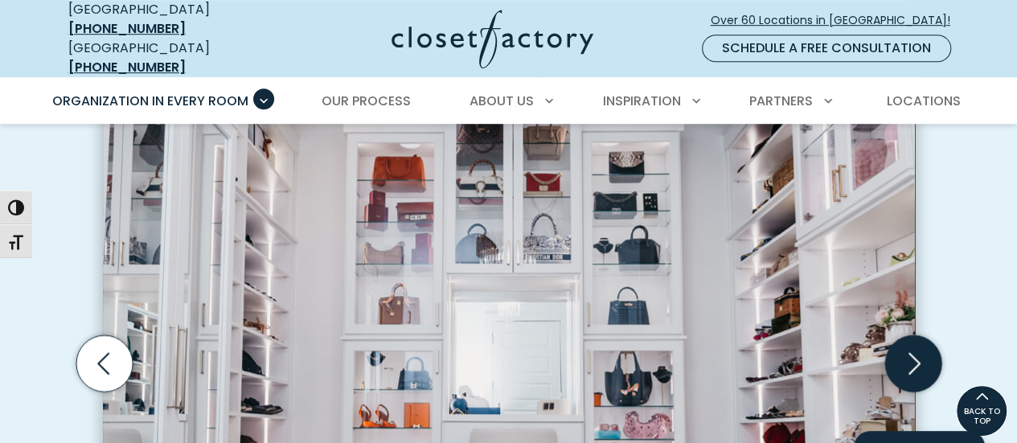
click at [904, 335] on icon "Next slide" at bounding box center [913, 363] width 56 height 56
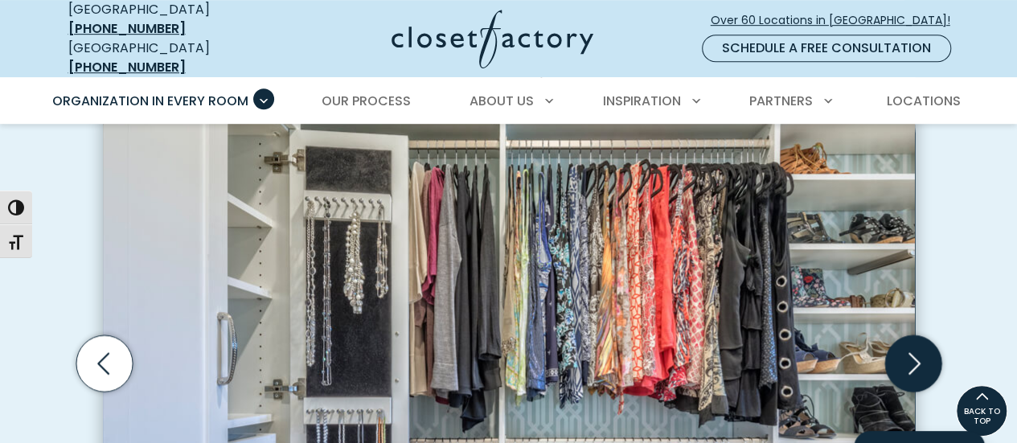
click at [904, 335] on icon "Next slide" at bounding box center [913, 363] width 56 height 56
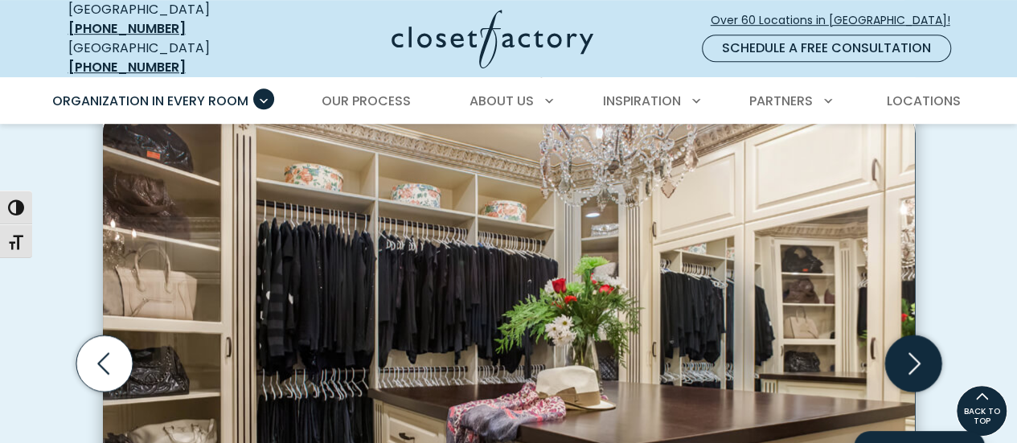
click at [904, 335] on icon "Next slide" at bounding box center [913, 363] width 56 height 56
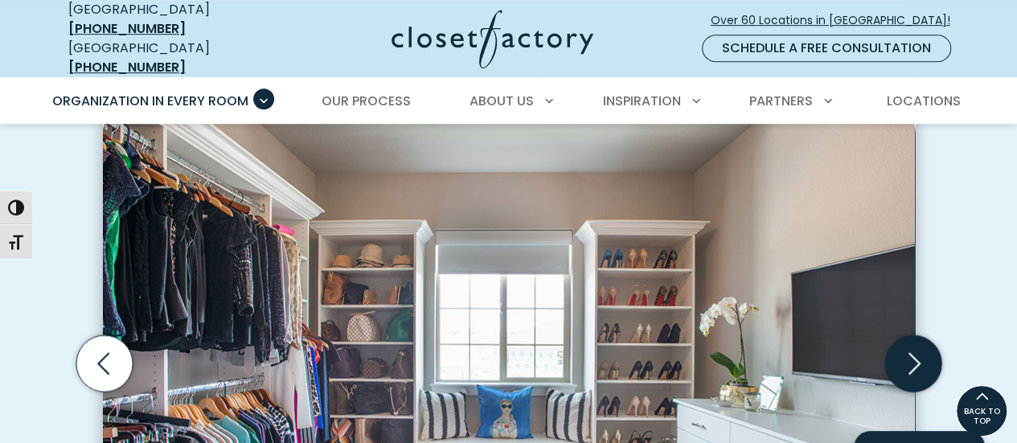
click at [904, 335] on icon "Next slide" at bounding box center [913, 363] width 56 height 56
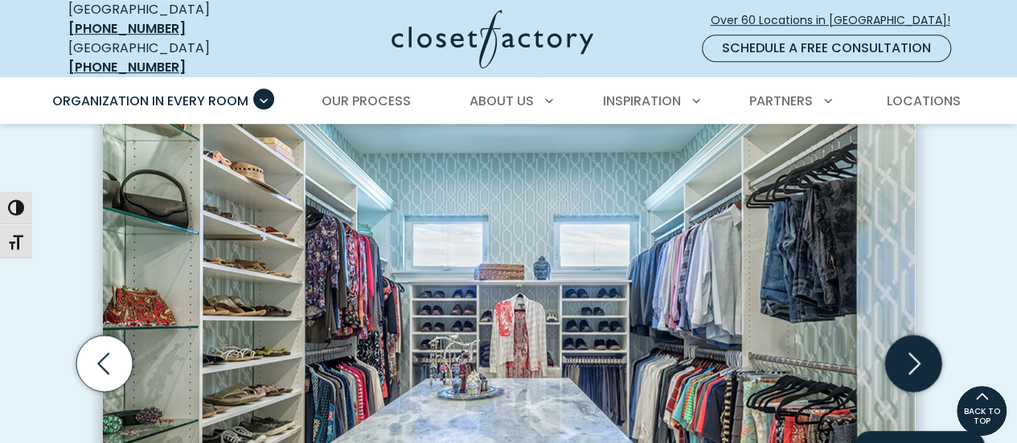
click at [904, 335] on icon "Next slide" at bounding box center [913, 363] width 56 height 56
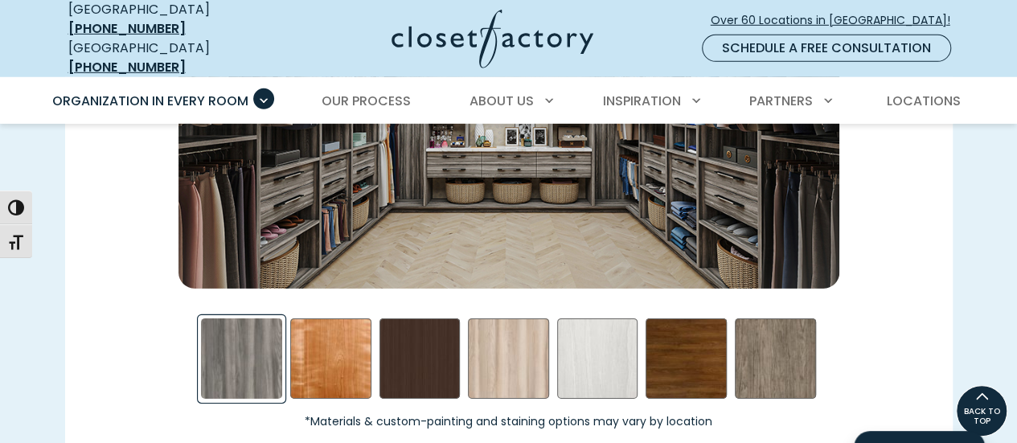
scroll to position [2411, 0]
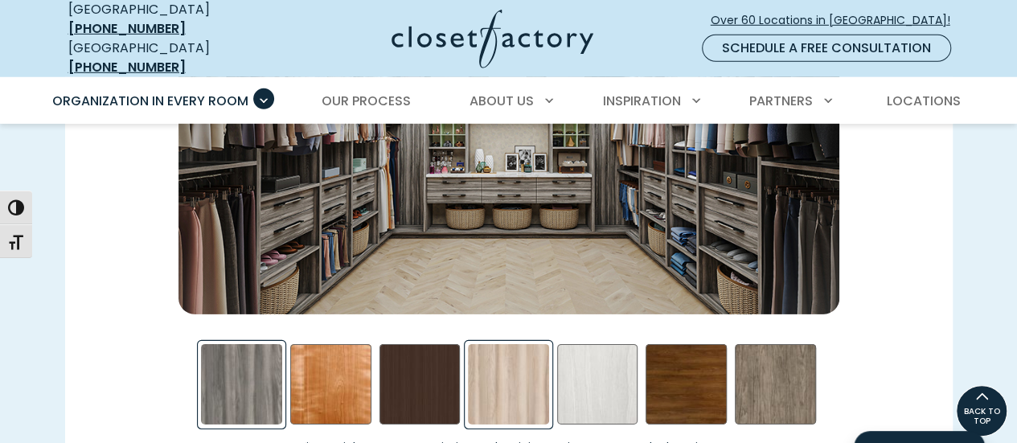
click at [523, 351] on div "Picnic in the Park Swatch" at bounding box center [508, 384] width 81 height 81
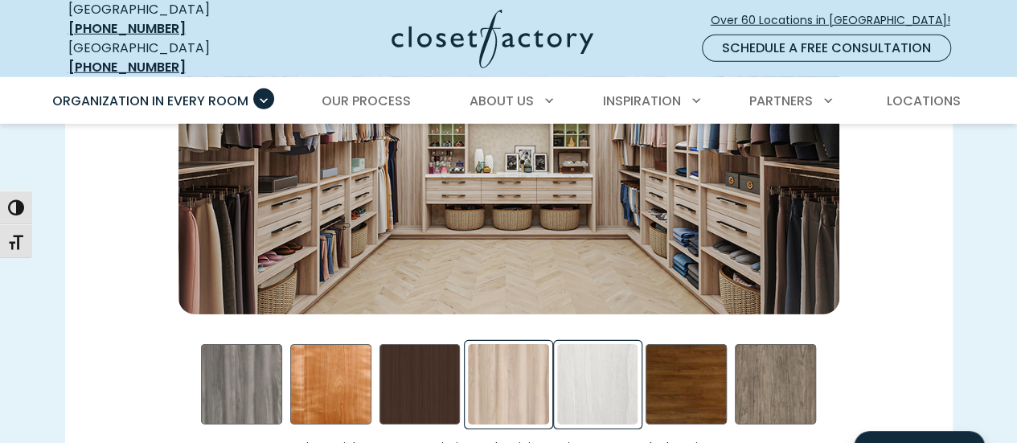
click at [619, 363] on div "Skye Swatch" at bounding box center [597, 384] width 81 height 81
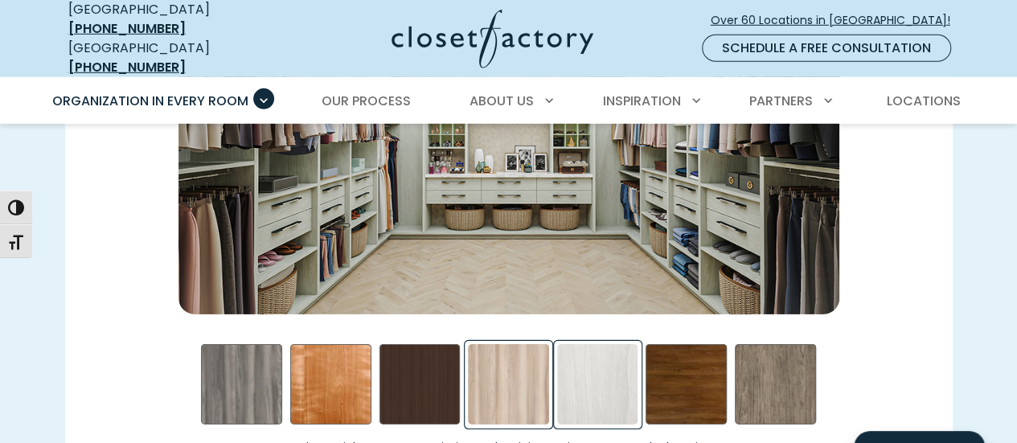
click at [520, 359] on div "Picnic in the Park Swatch" at bounding box center [508, 384] width 81 height 81
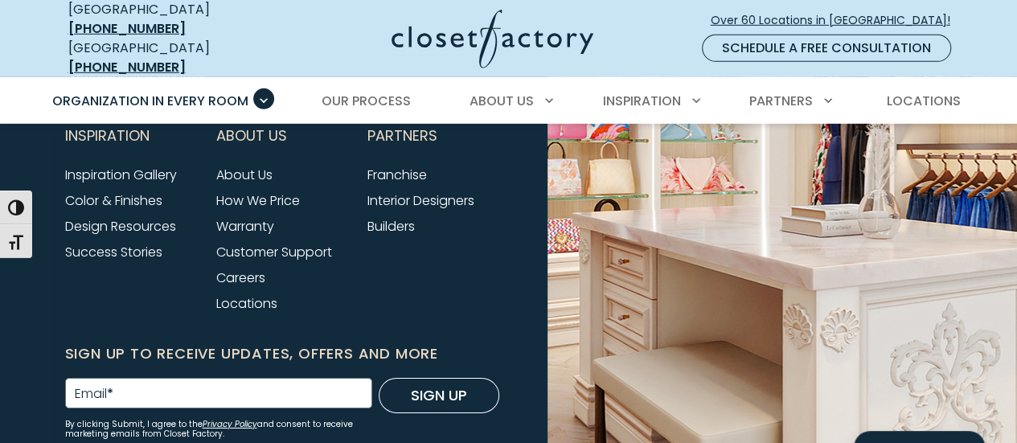
scroll to position [5547, 0]
